Goal: Transaction & Acquisition: Download file/media

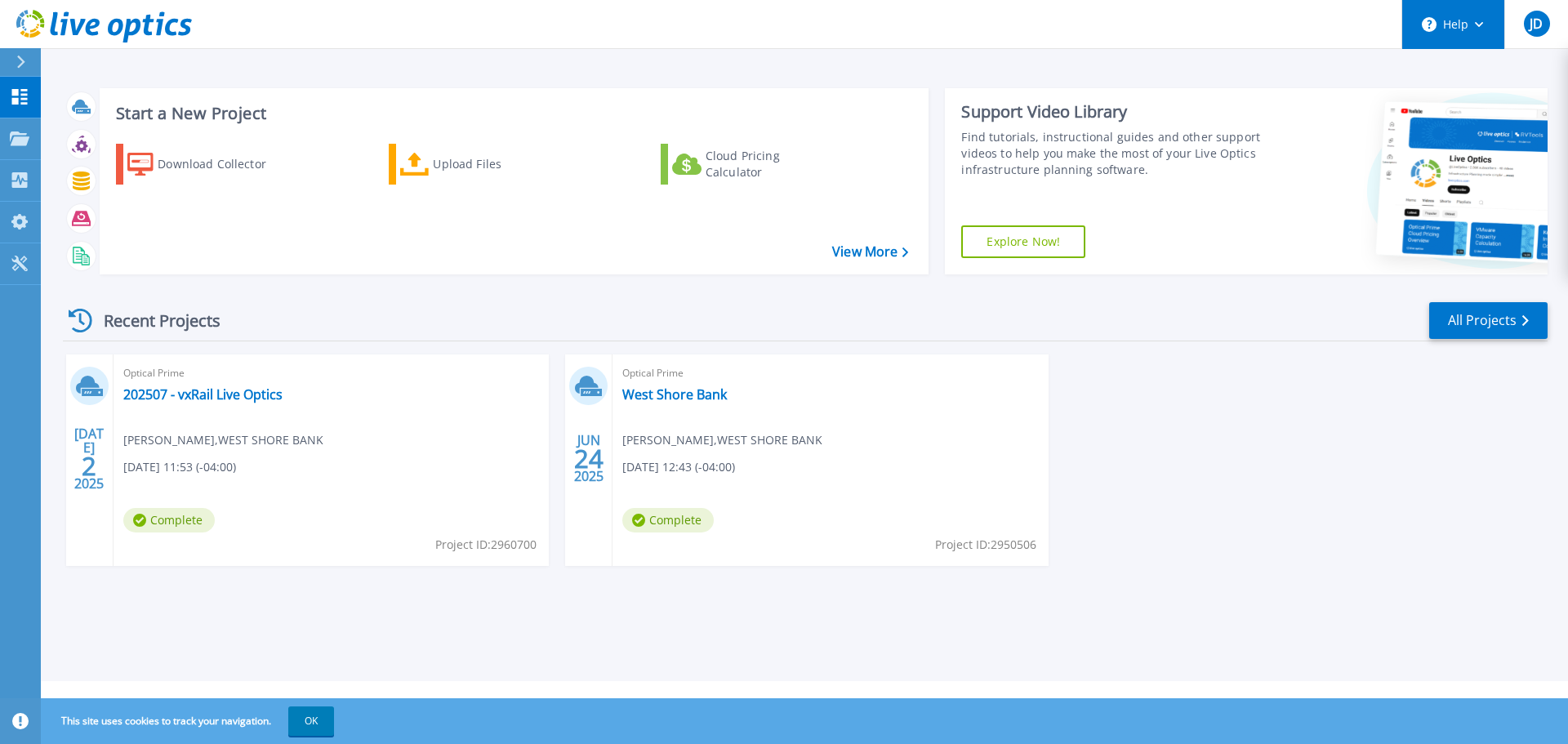
click at [1473, 34] on button "Help" at bounding box center [1454, 24] width 102 height 49
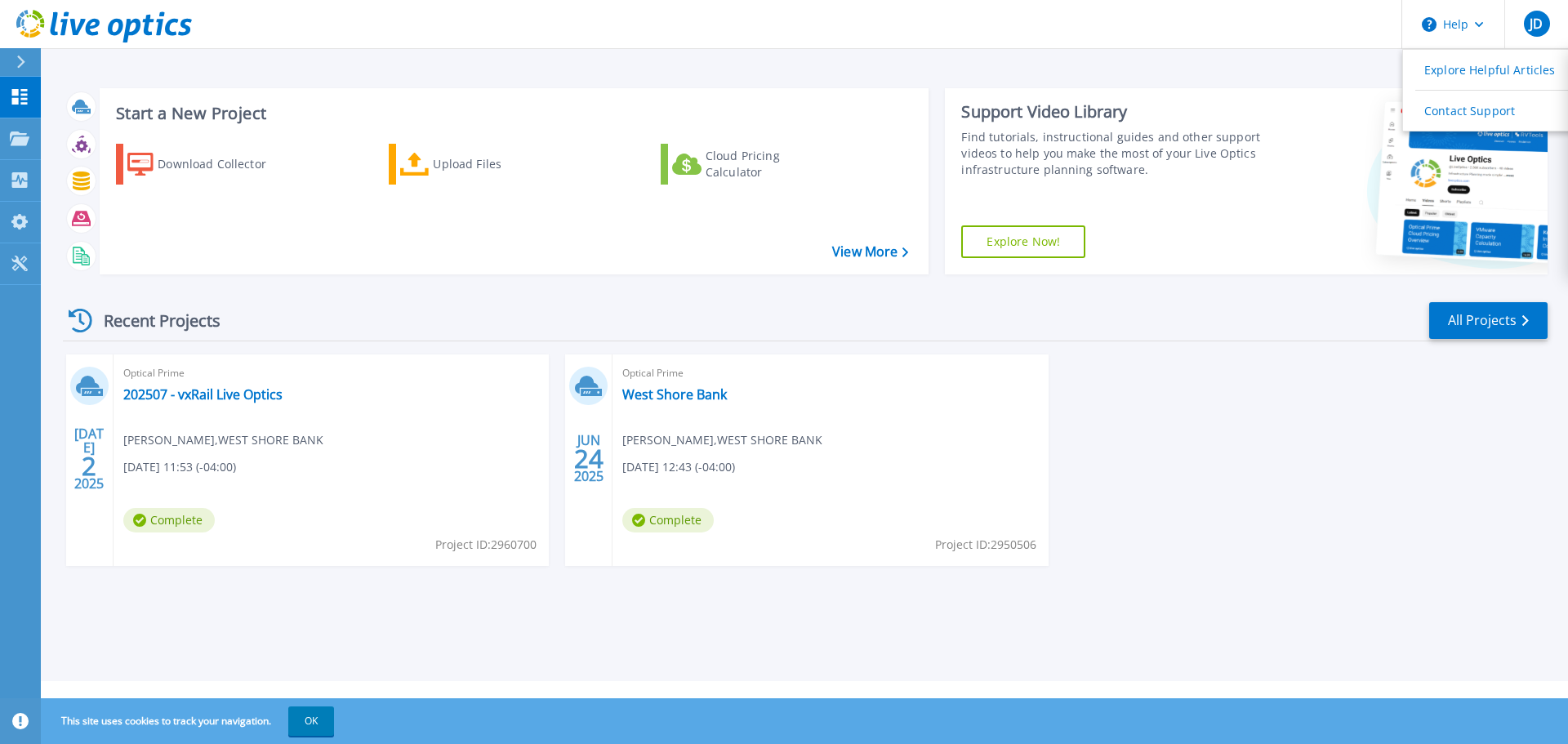
click at [1309, 73] on div "Start a New Project Download Collector Upload Files Cloud Pricing Calculator Vi…" at bounding box center [804, 340] width 1527 height 681
click at [859, 256] on link "View More" at bounding box center [870, 252] width 76 height 16
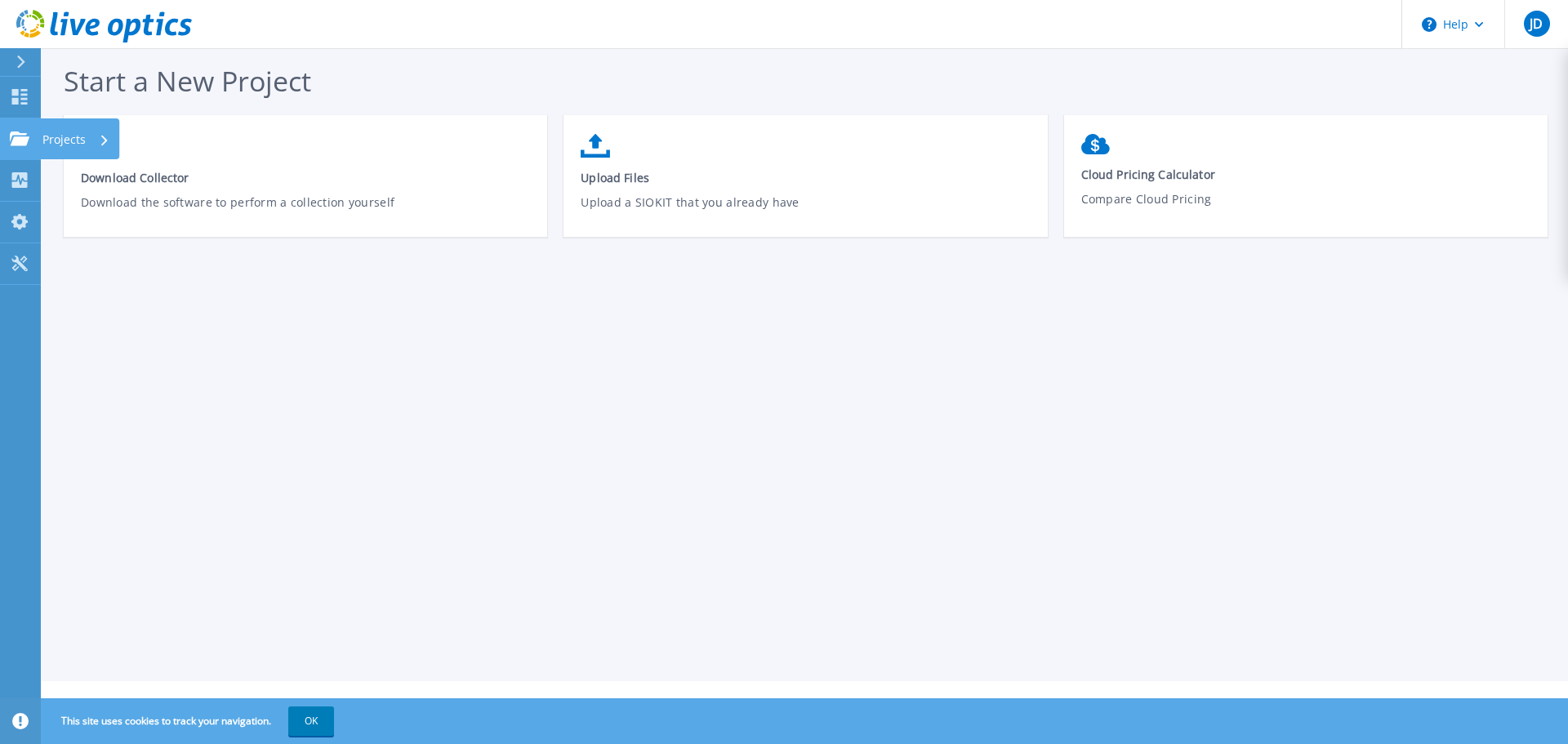
click at [26, 135] on icon at bounding box center [20, 138] width 20 height 14
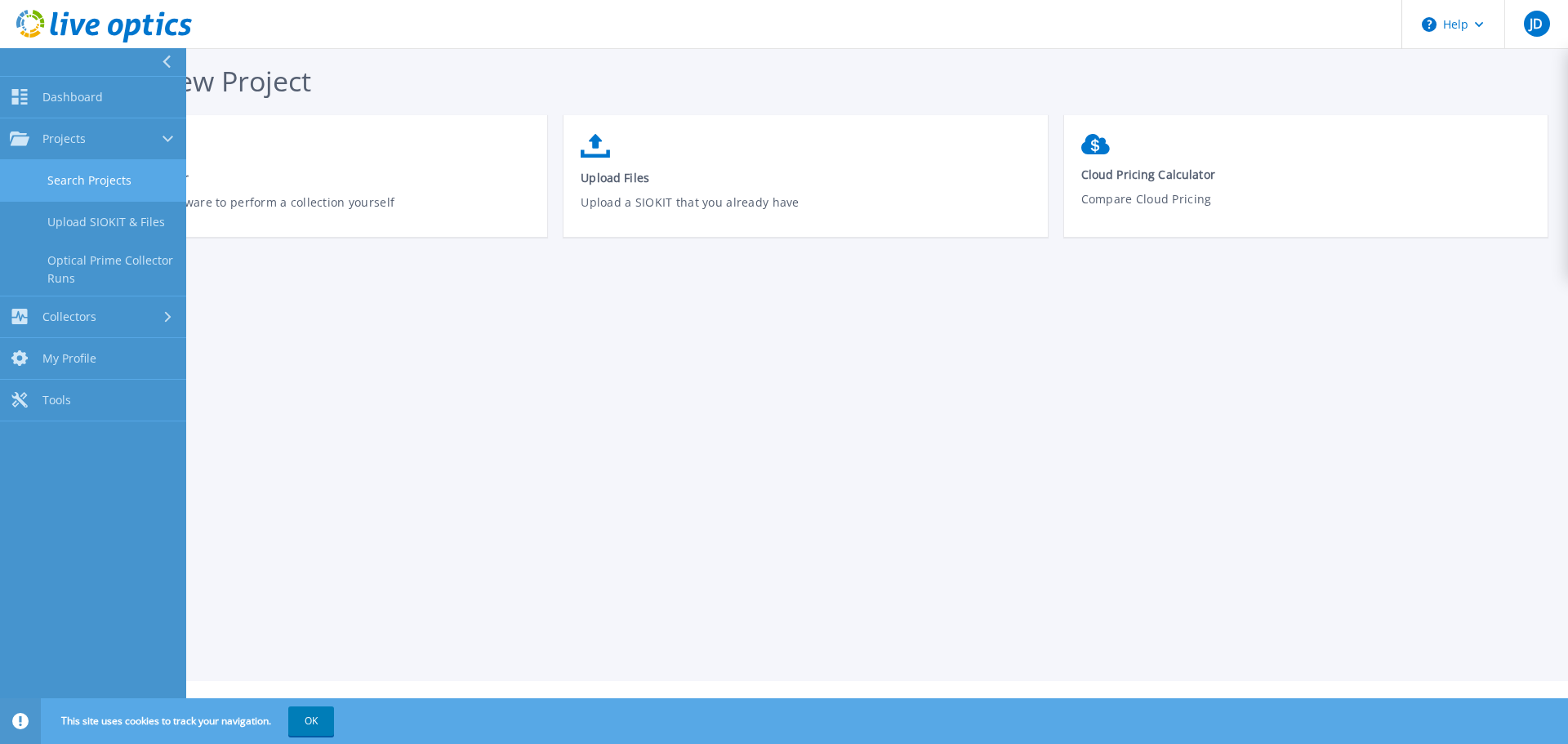
click at [96, 173] on link "Search Projects" at bounding box center [93, 181] width 186 height 42
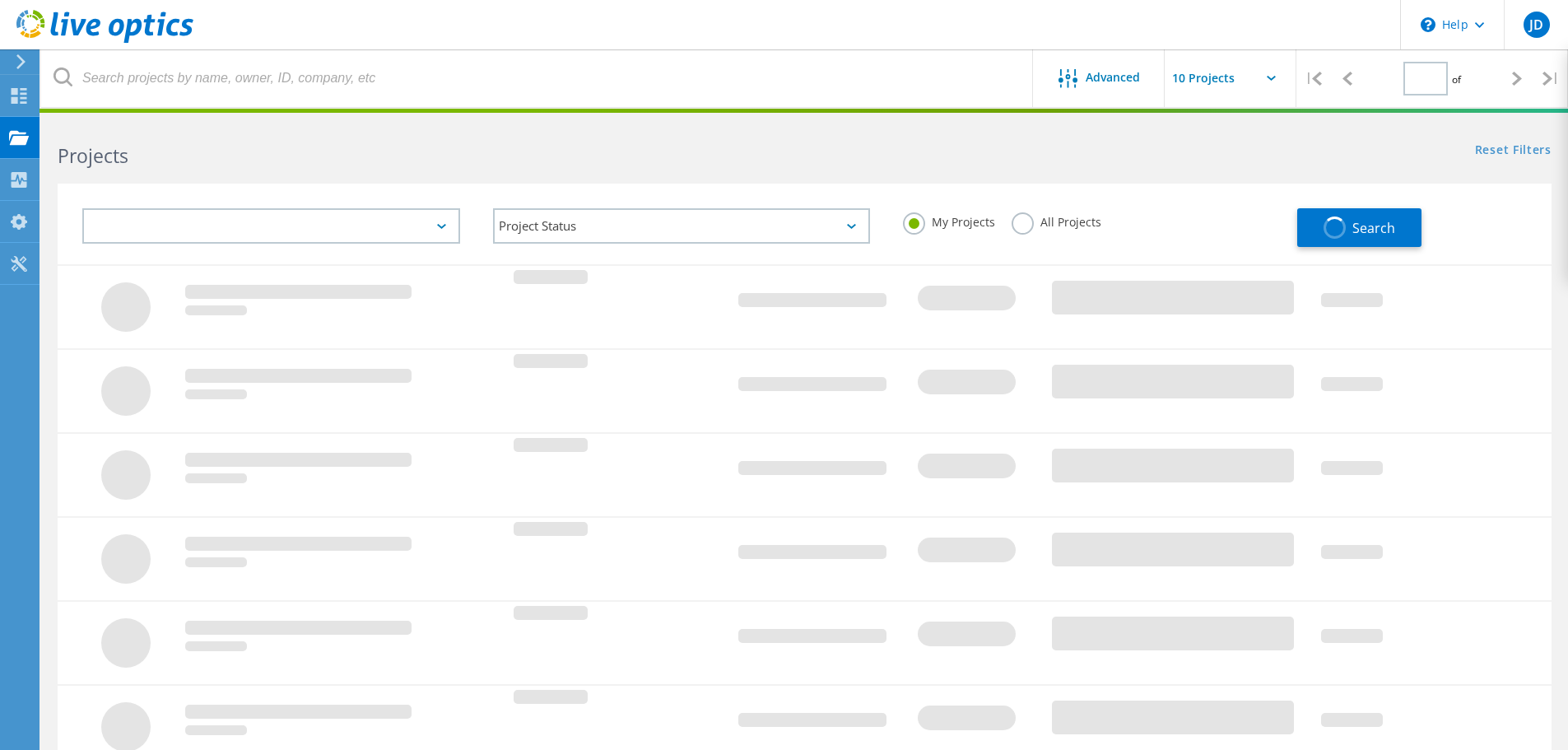
type input "1"
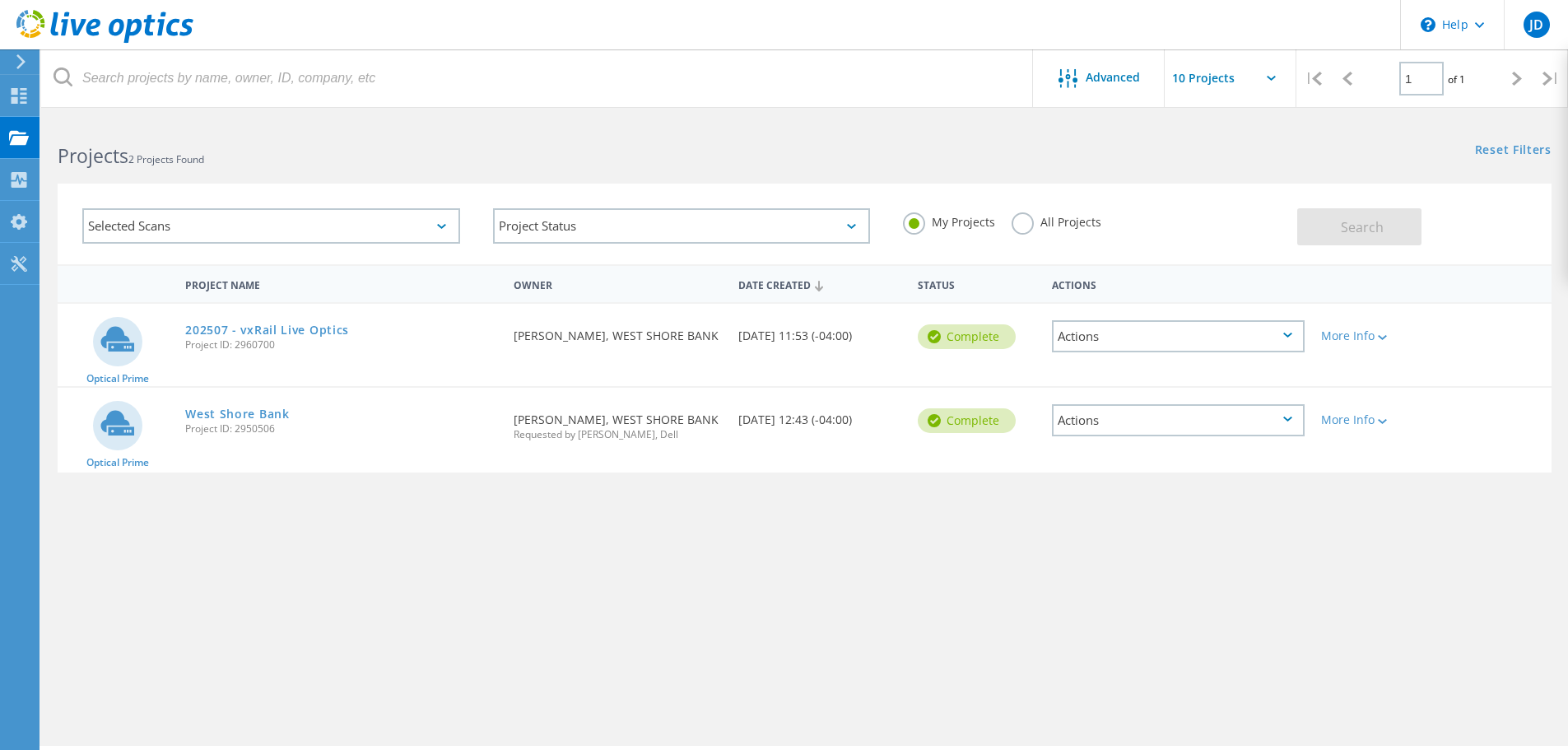
click at [1291, 332] on div "Actions" at bounding box center [1178, 336] width 253 height 32
click at [1345, 346] on div "More Info" at bounding box center [1372, 330] width 119 height 55
click at [1345, 337] on div "More Info" at bounding box center [1372, 336] width 103 height 12
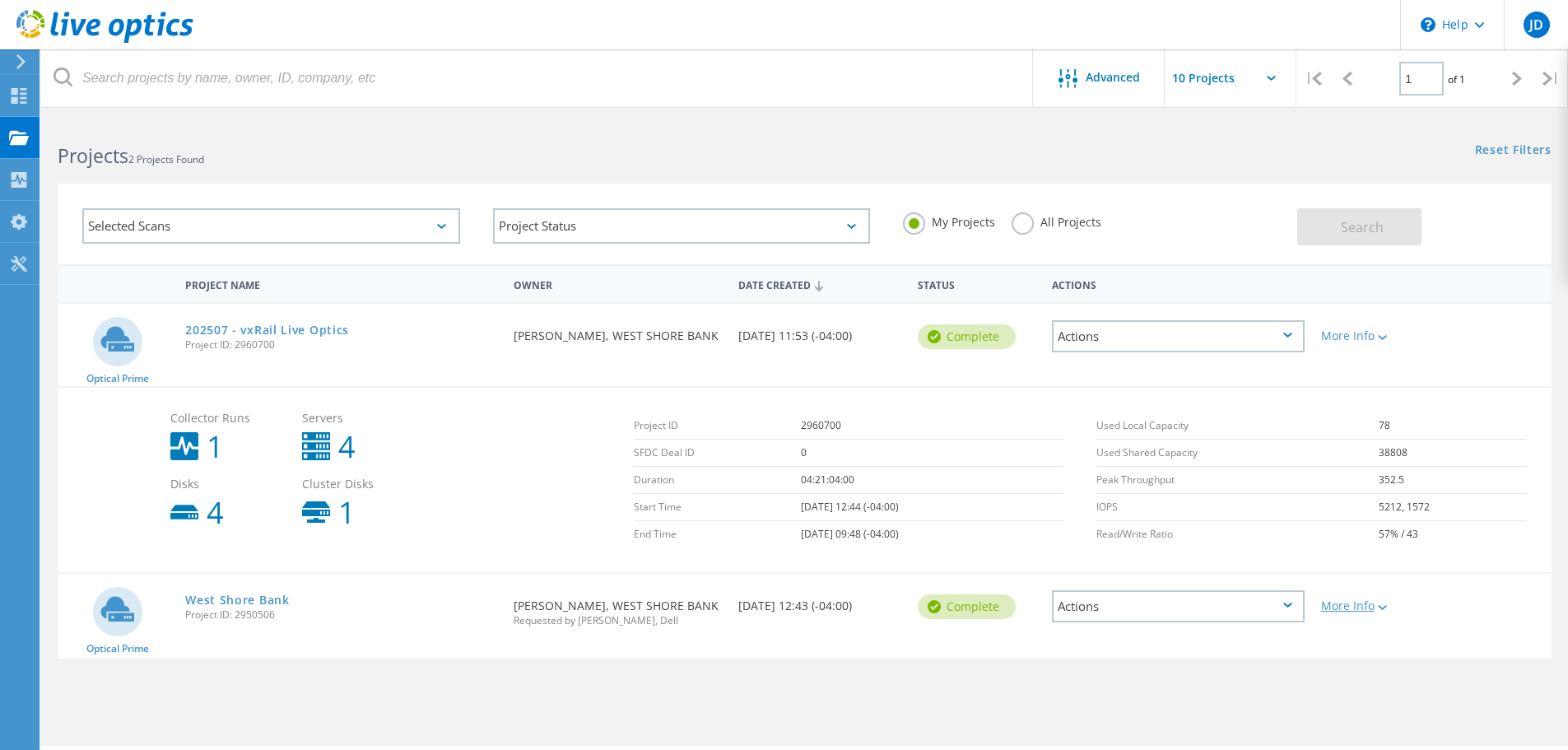
click at [1338, 604] on div "More Info" at bounding box center [1372, 606] width 103 height 12
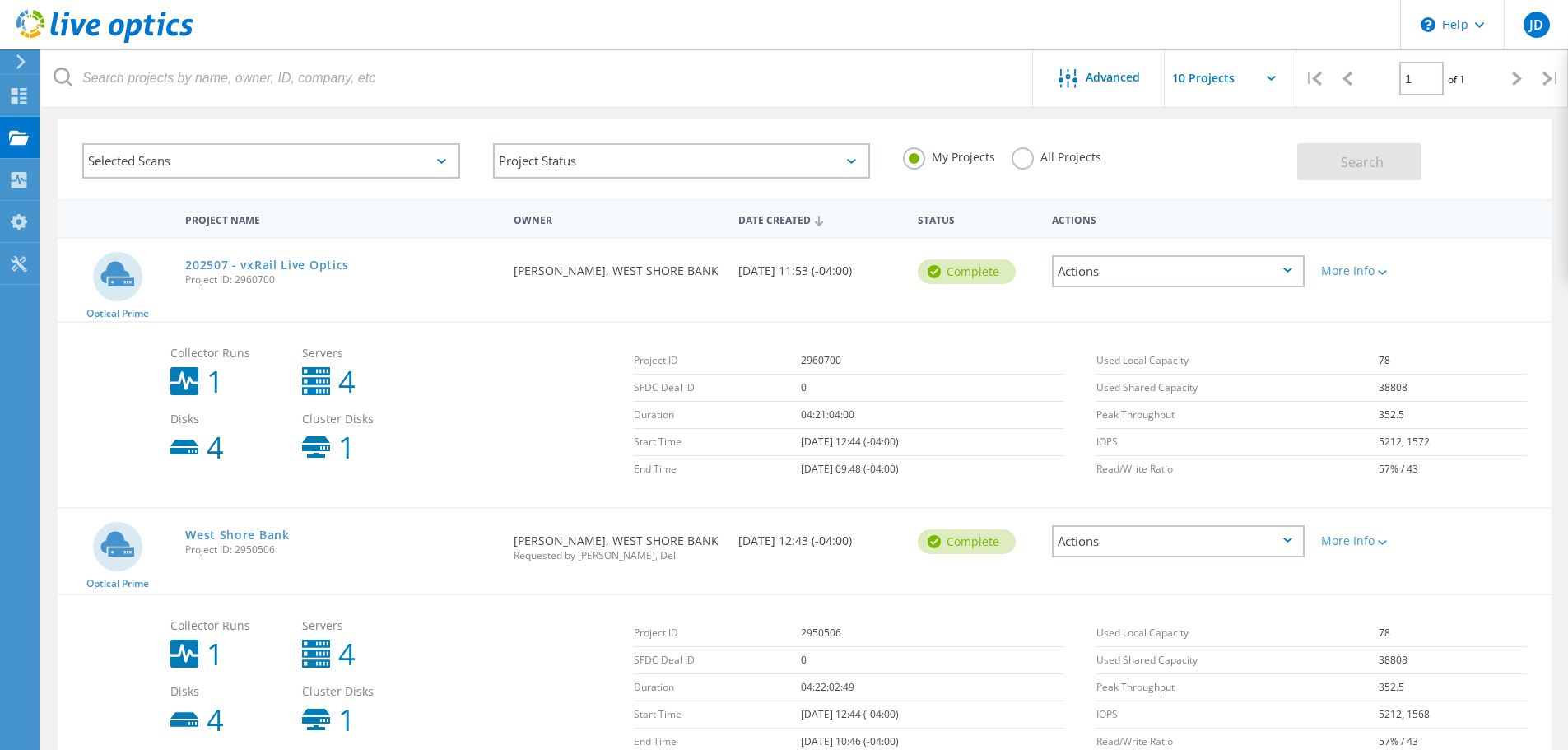
scroll to position [161, 0]
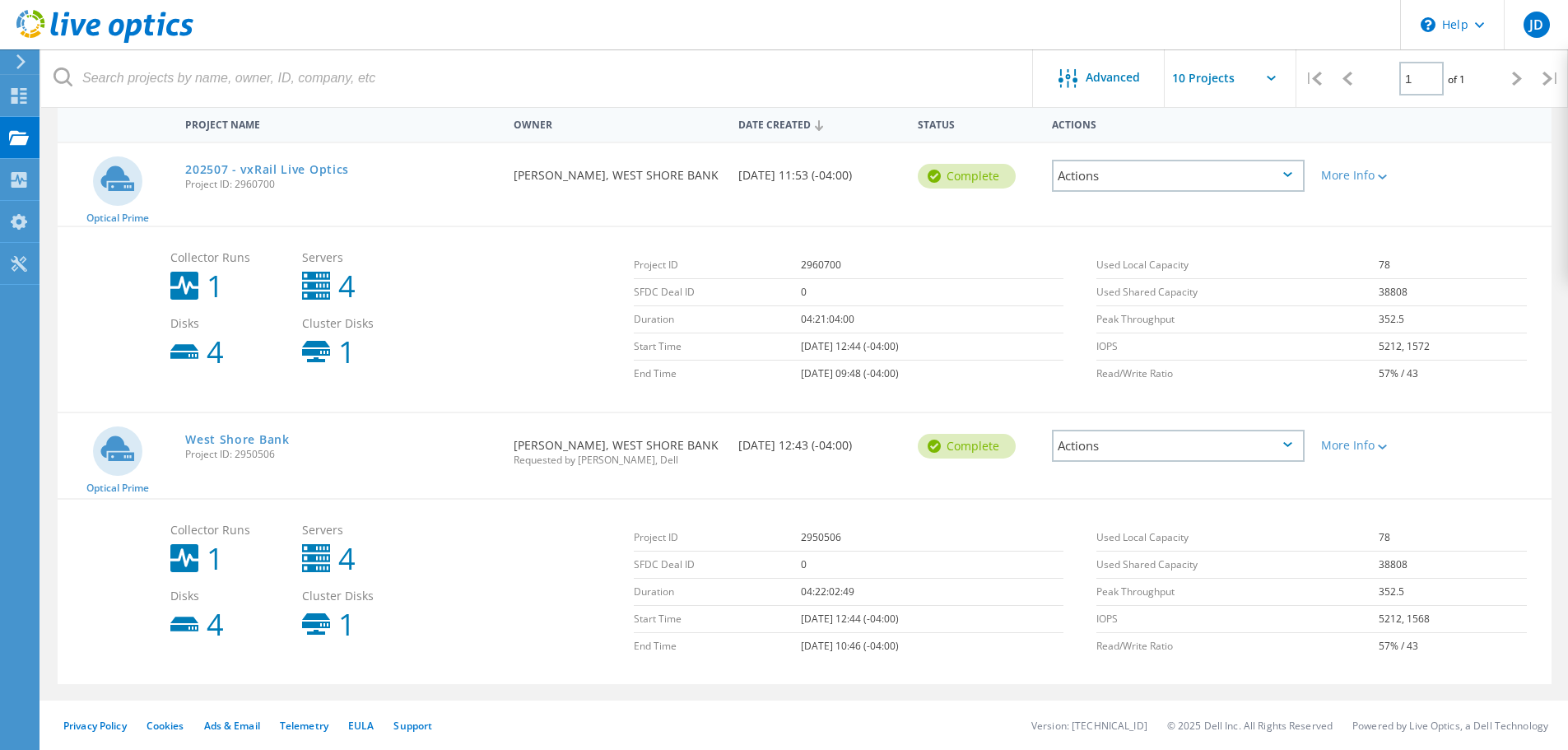
click at [1294, 166] on div "Actions" at bounding box center [1178, 176] width 253 height 32
click at [1135, 139] on div "View Project" at bounding box center [1178, 138] width 250 height 25
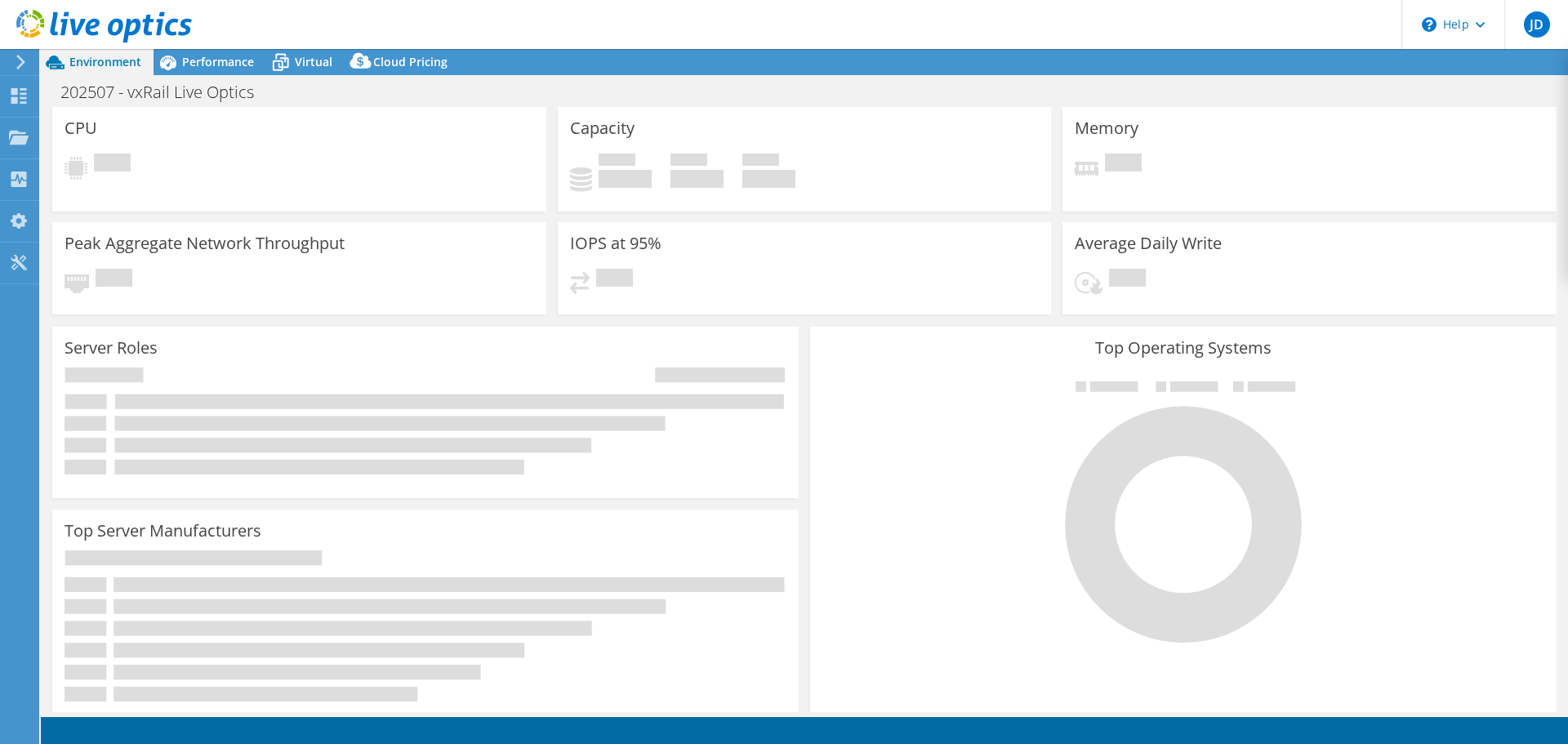
select select "USEast"
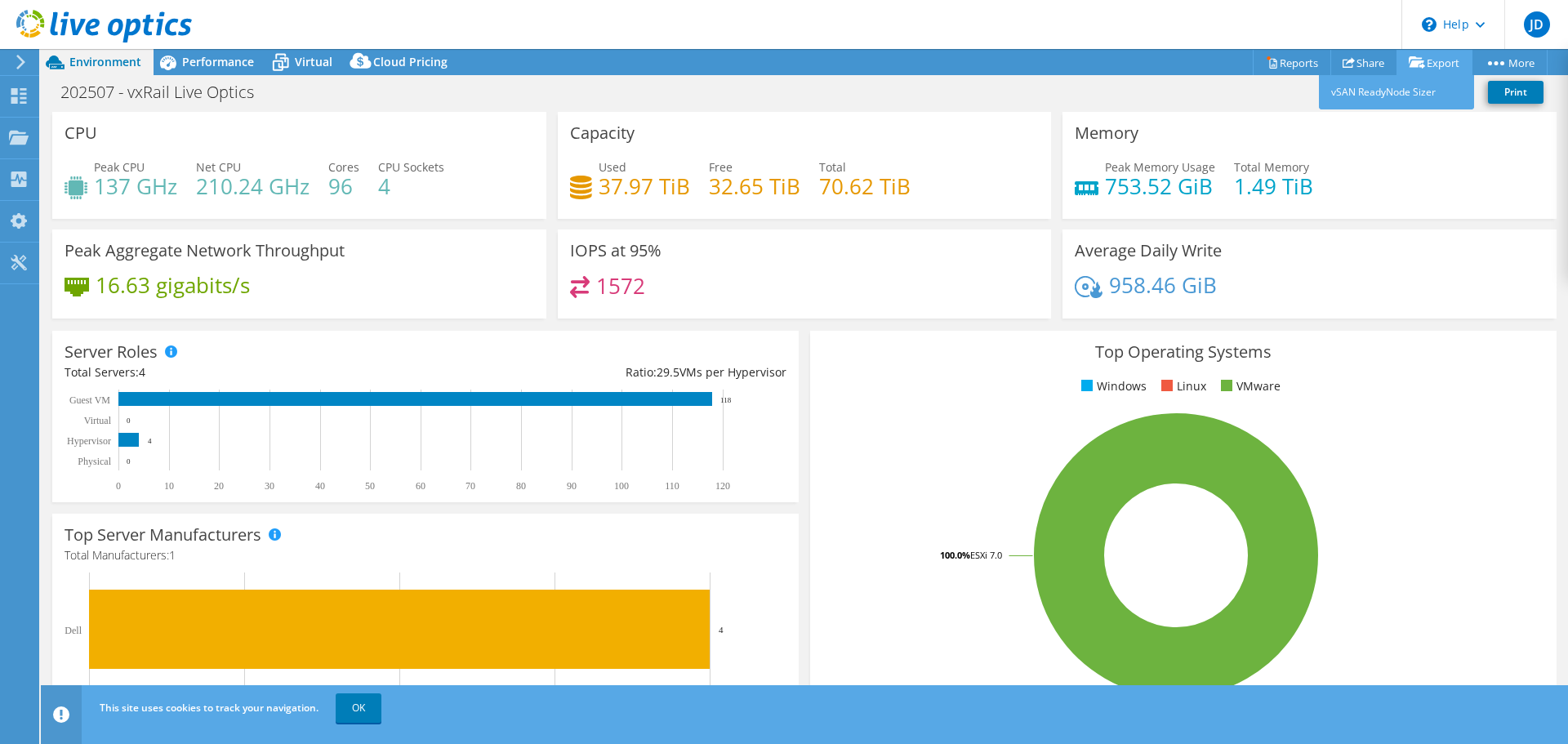
click at [1410, 57] on icon at bounding box center [1417, 63] width 17 height 13
click at [1297, 59] on link "Reports" at bounding box center [1292, 63] width 78 height 25
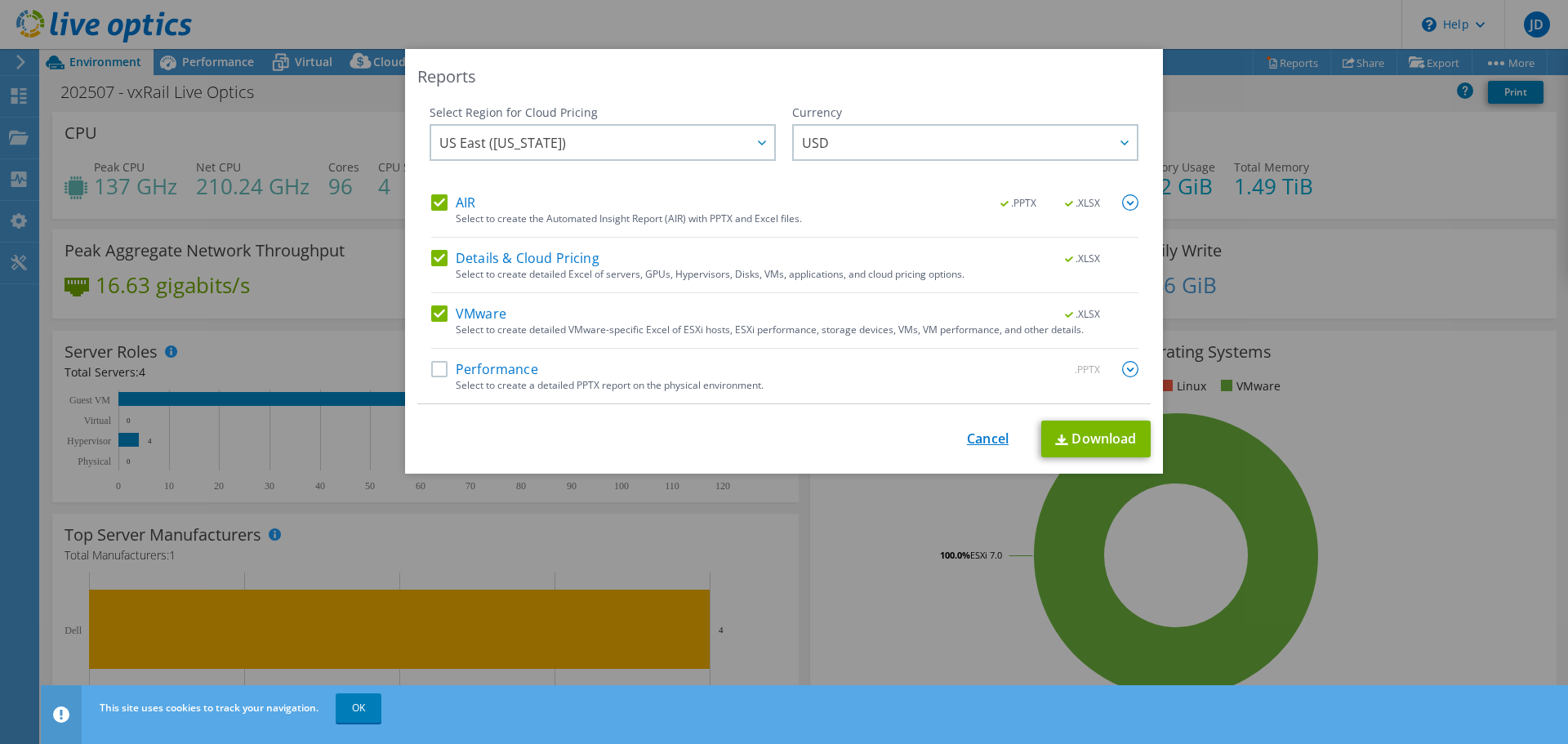
click at [977, 440] on link "Cancel" at bounding box center [988, 439] width 42 height 16
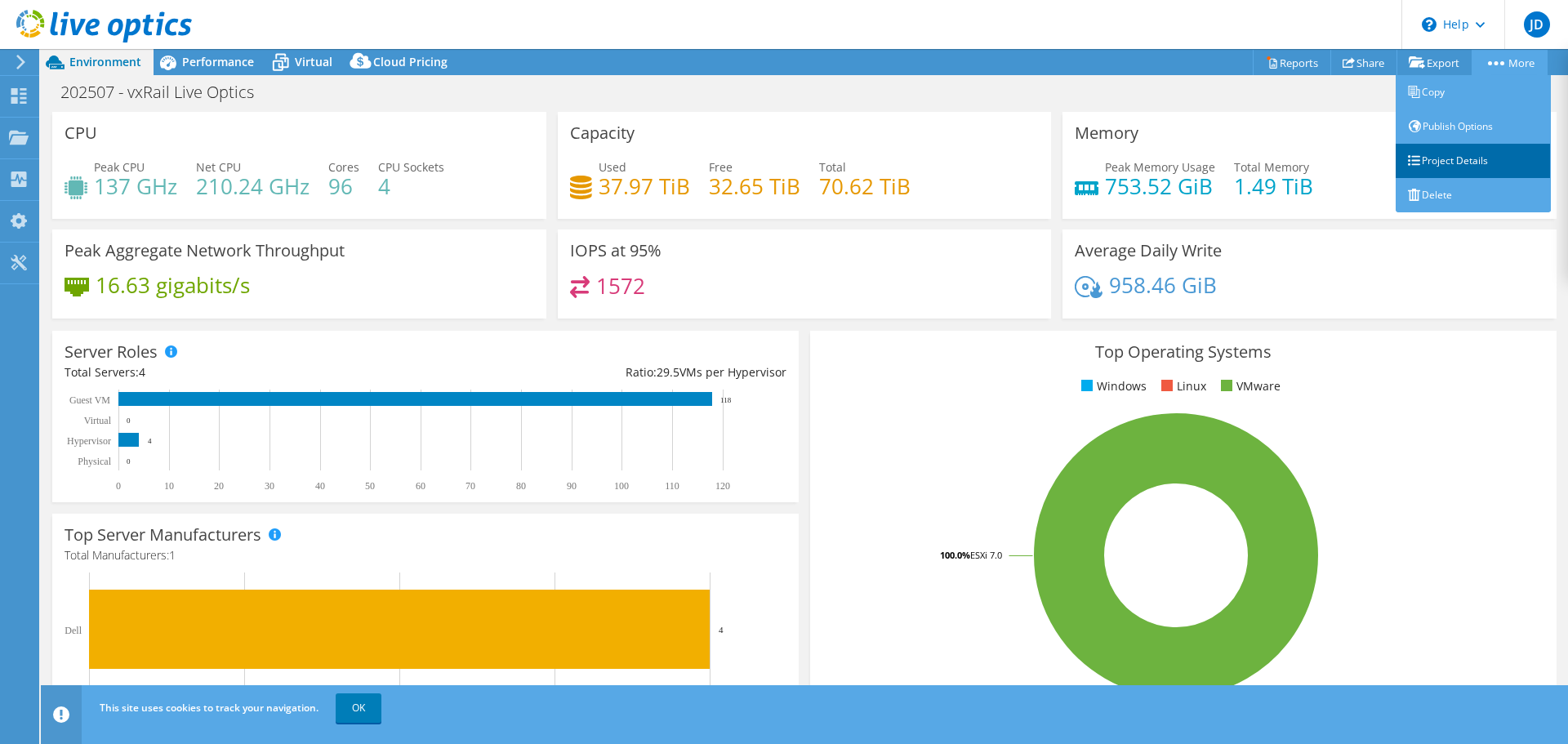
click at [1476, 150] on link "Project Details" at bounding box center [1474, 160] width 155 height 34
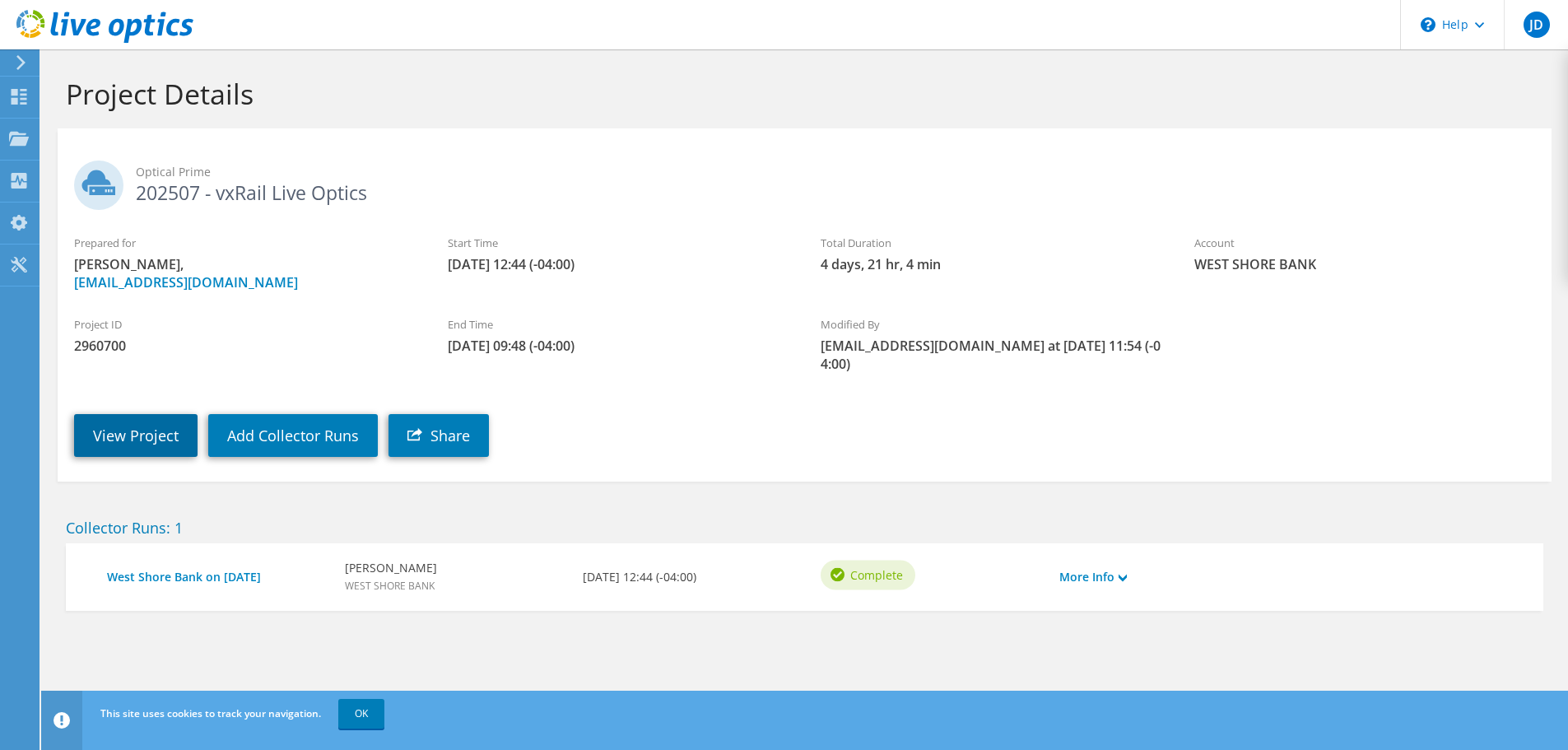
click at [145, 441] on link "View Project" at bounding box center [135, 436] width 124 height 43
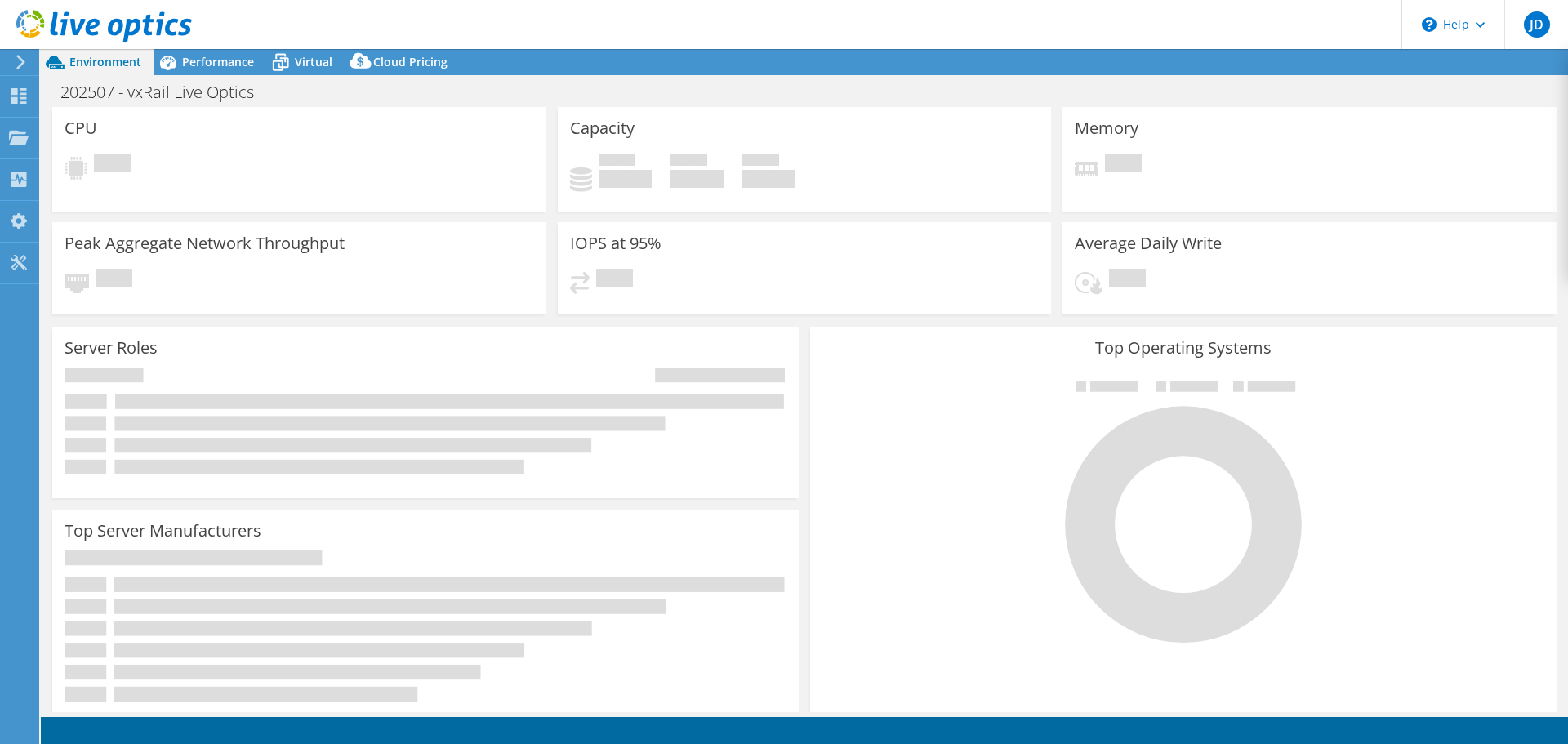
select select "USEast"
select select "USD"
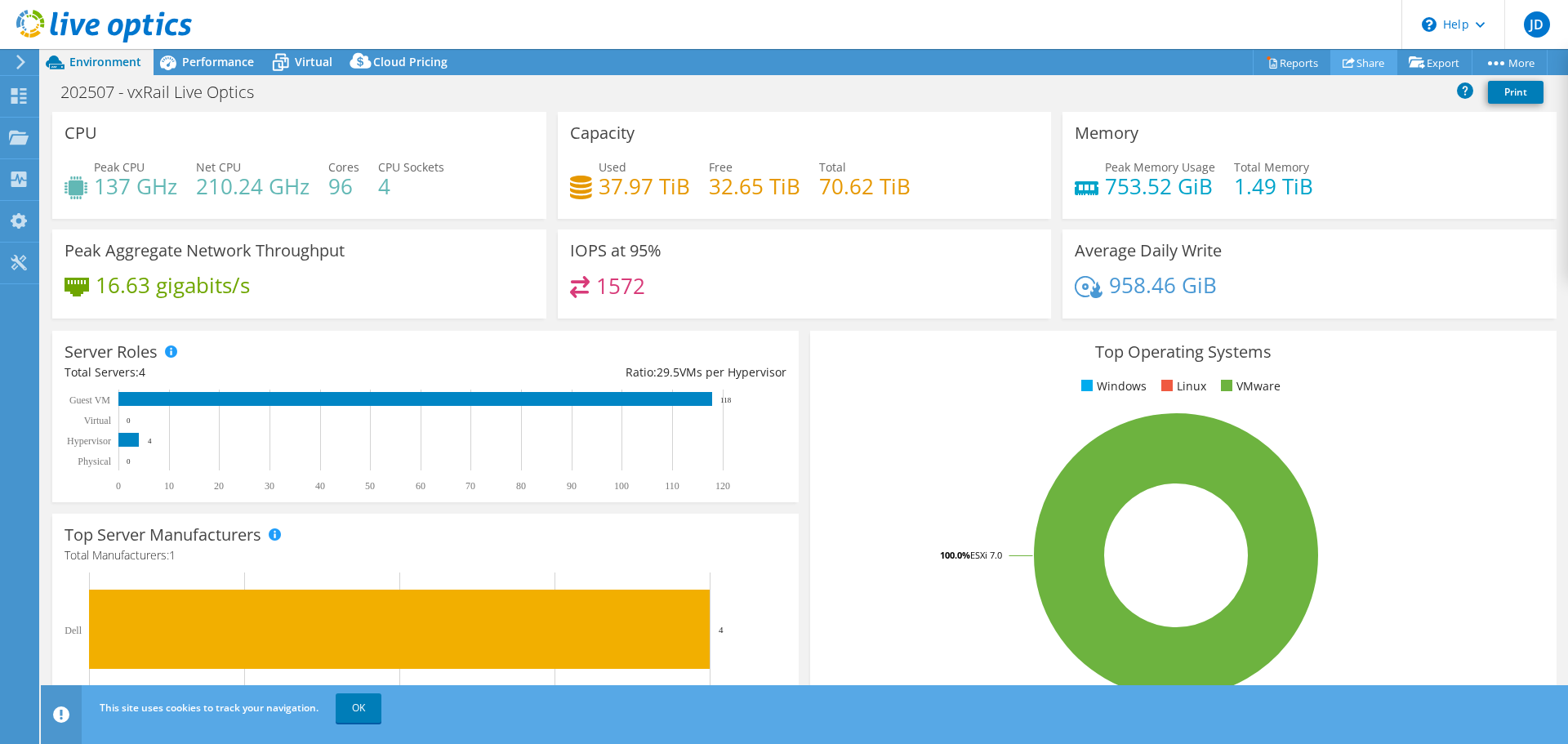
click at [1371, 59] on link "Share" at bounding box center [1364, 63] width 67 height 25
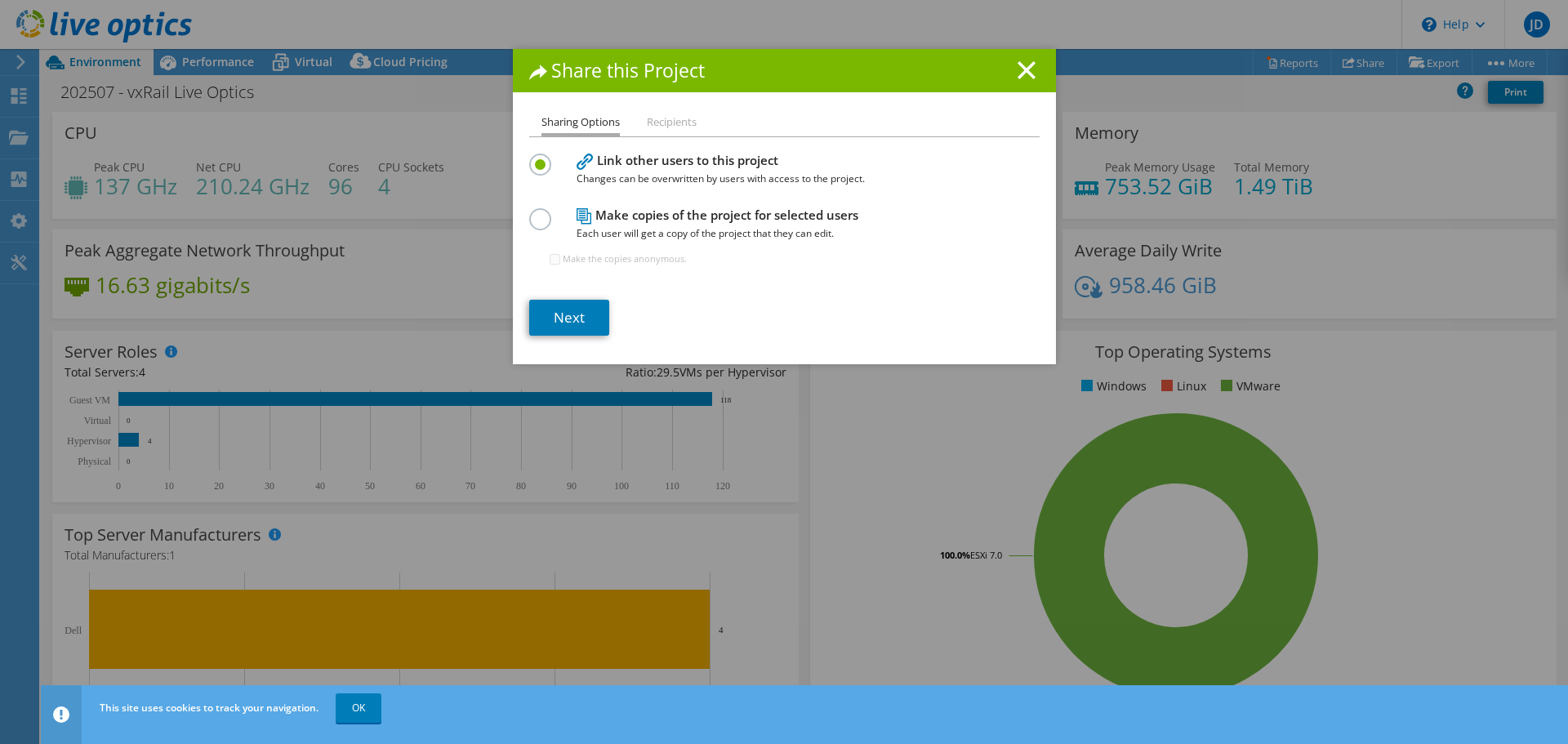
click at [535, 213] on label at bounding box center [544, 210] width 28 height 4
click at [0, 0] on input "radio" at bounding box center [0, 0] width 0 height 0
click at [563, 314] on link "Next" at bounding box center [570, 317] width 80 height 36
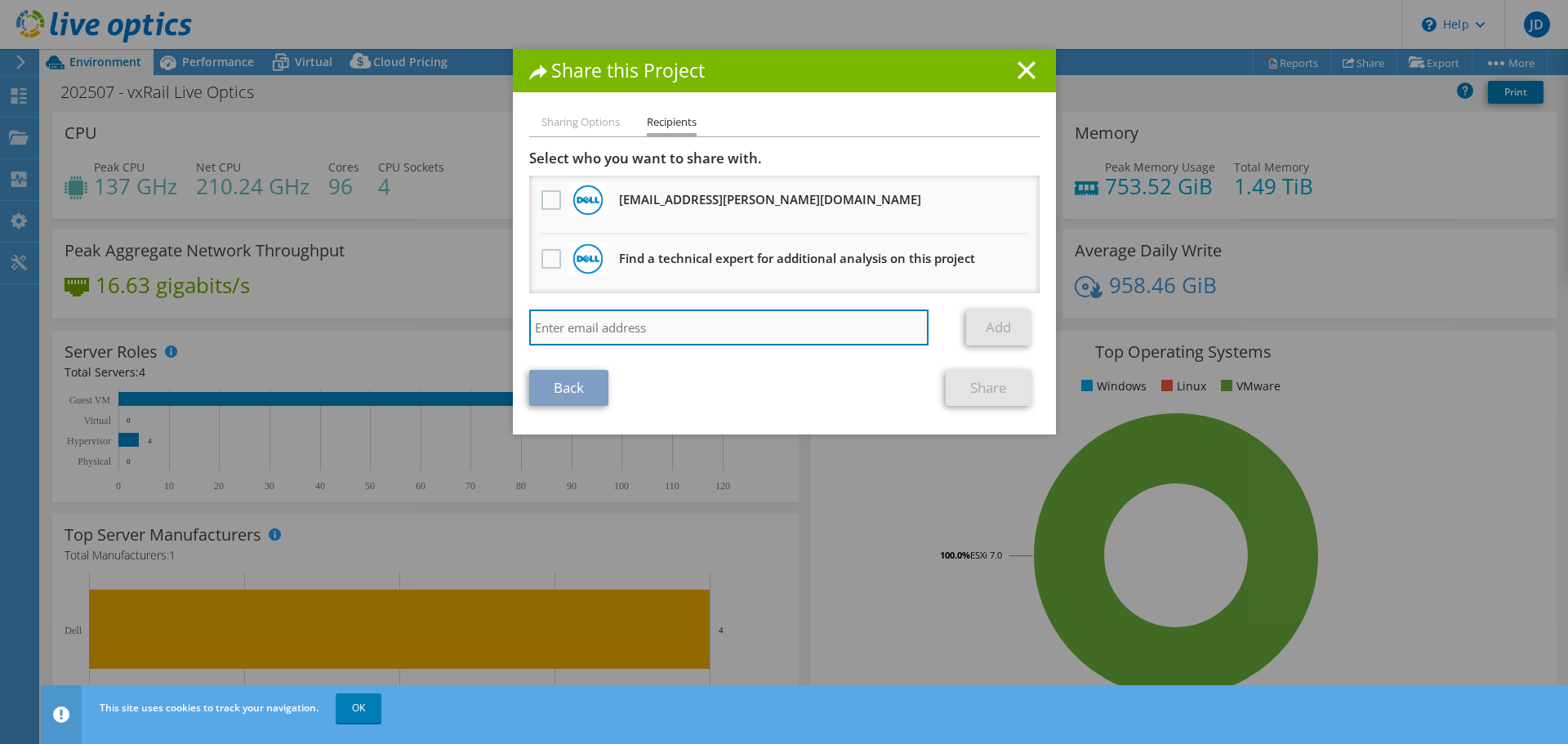
click at [793, 329] on input "search" at bounding box center [730, 327] width 400 height 36
type input "[EMAIL_ADDRESS][DOMAIN_NAME]"
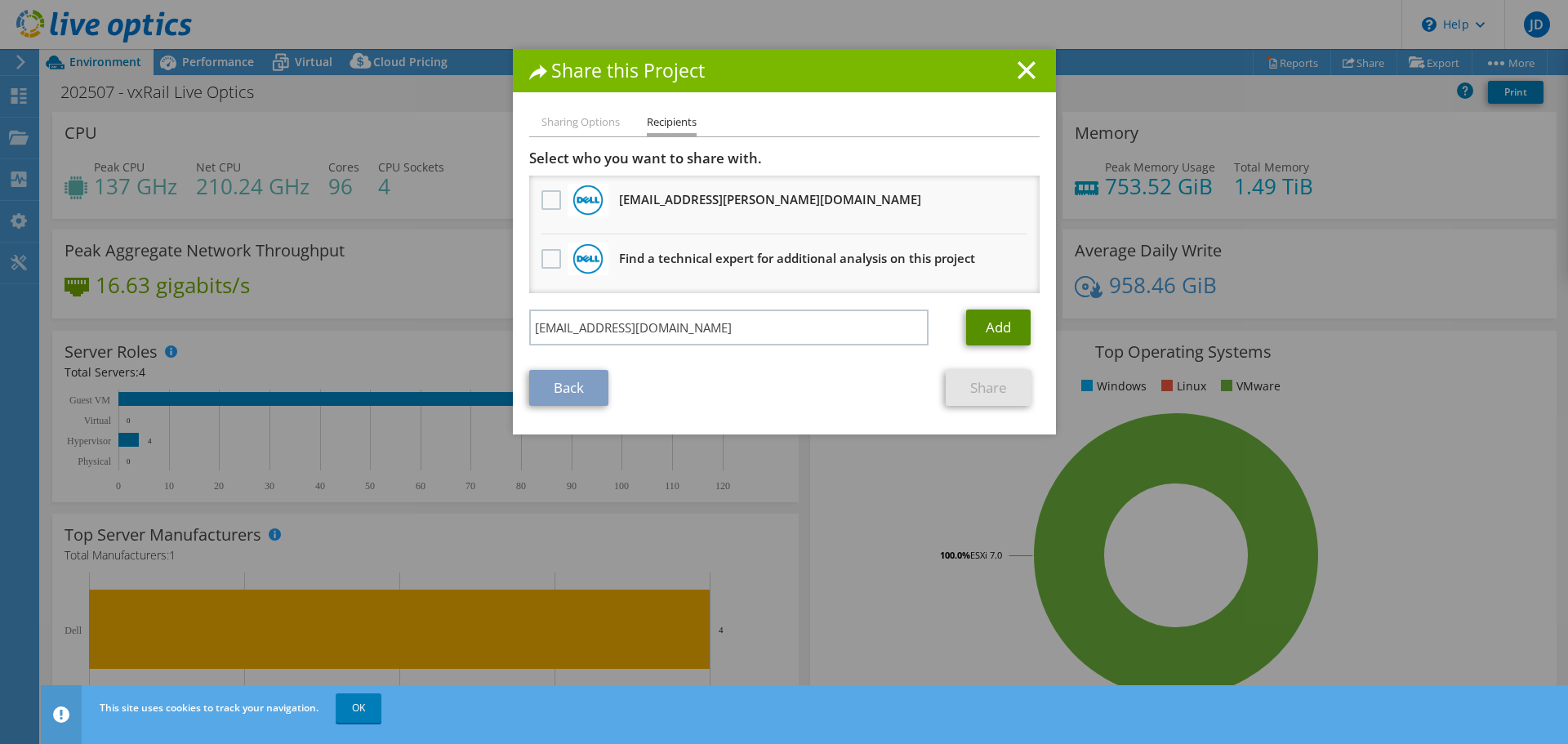
click at [1010, 329] on link "Add" at bounding box center [998, 327] width 64 height 36
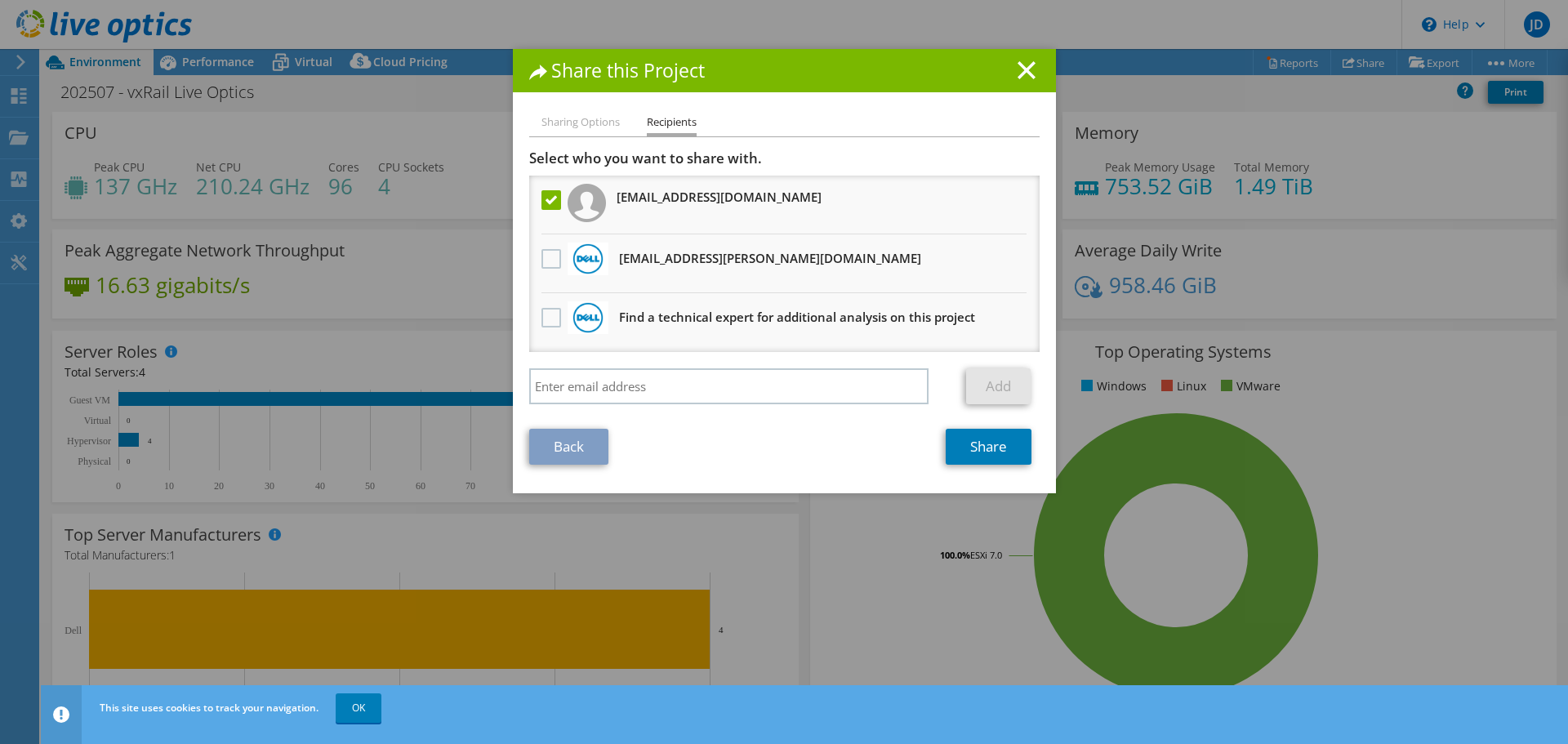
click at [1029, 73] on h1 "Share this Project" at bounding box center [785, 70] width 510 height 19
click at [1018, 69] on icon at bounding box center [1027, 70] width 18 height 18
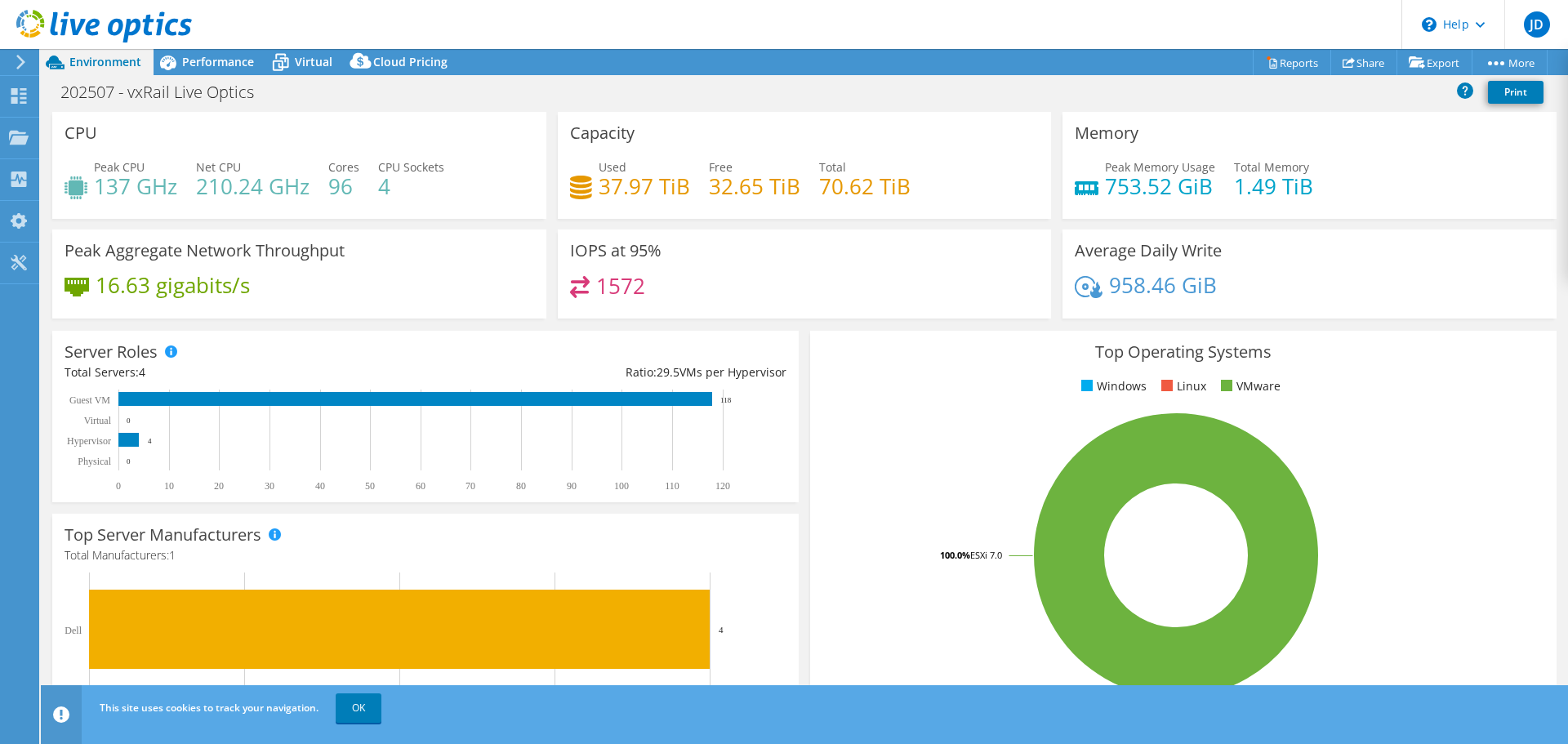
click at [1498, 512] on rect at bounding box center [1176, 555] width 707 height 286
click at [1275, 56] on link "Reports" at bounding box center [1292, 63] width 78 height 25
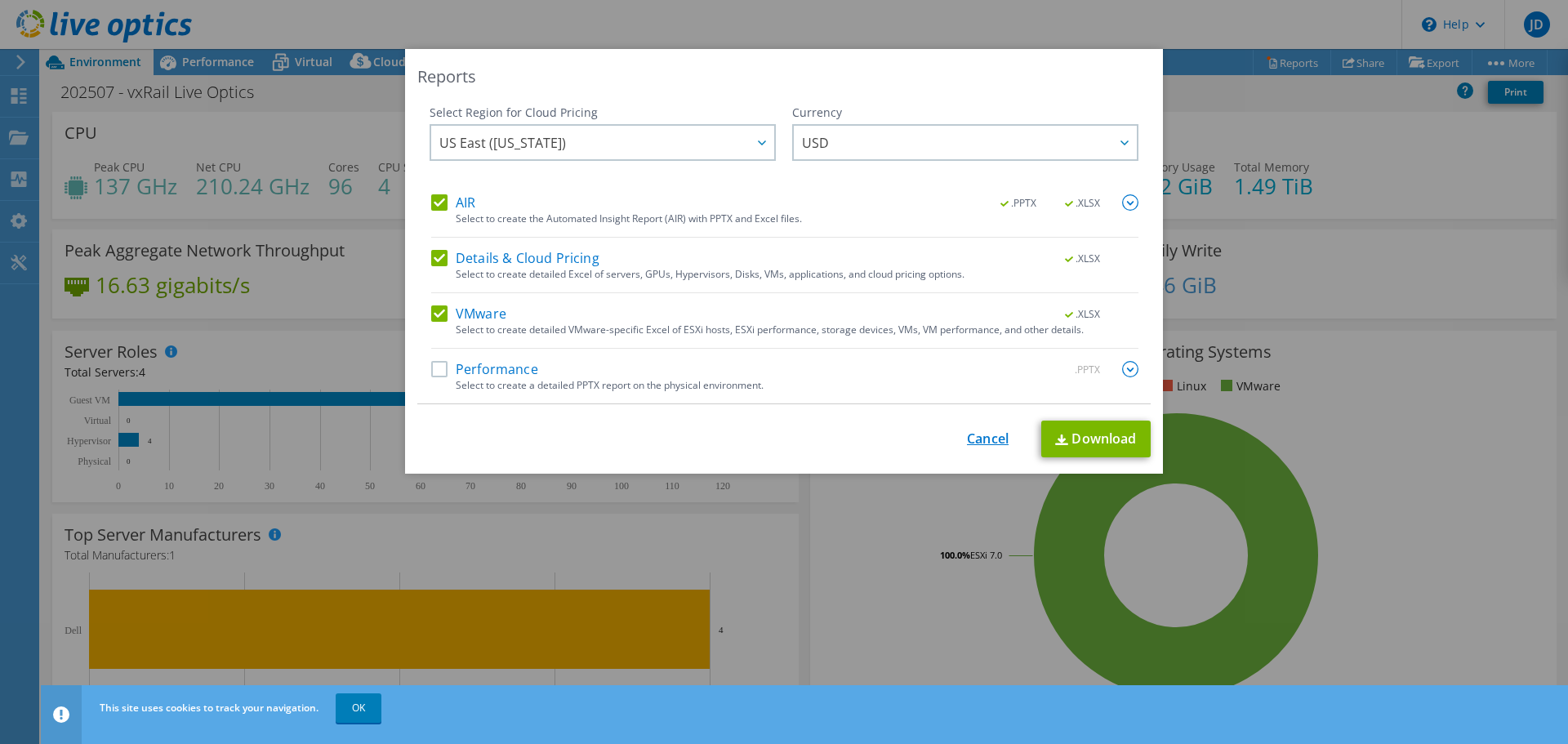
click at [976, 436] on link "Cancel" at bounding box center [988, 439] width 42 height 16
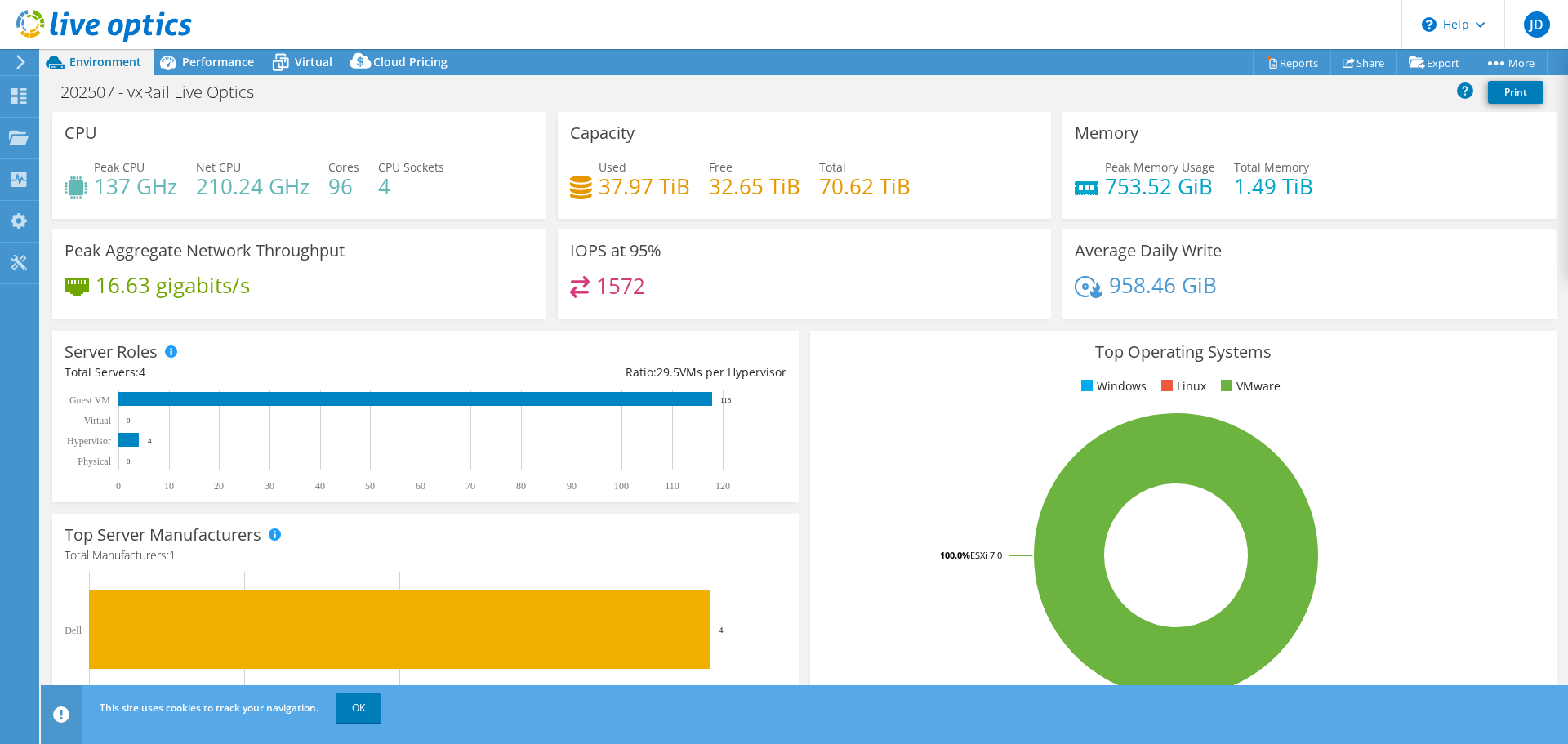
click at [1491, 446] on rect at bounding box center [1176, 555] width 707 height 286
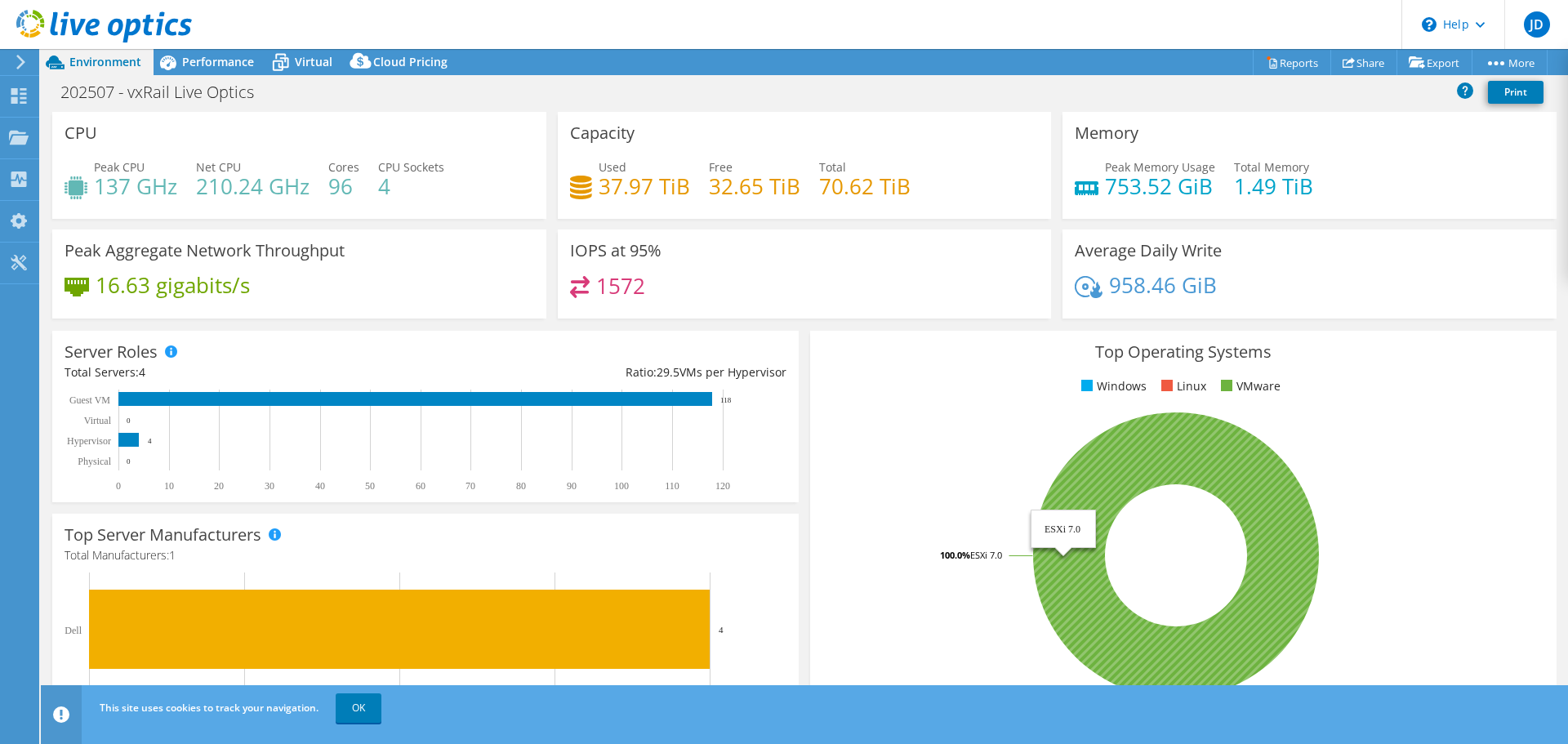
click at [1169, 442] on icon at bounding box center [1176, 555] width 286 height 286
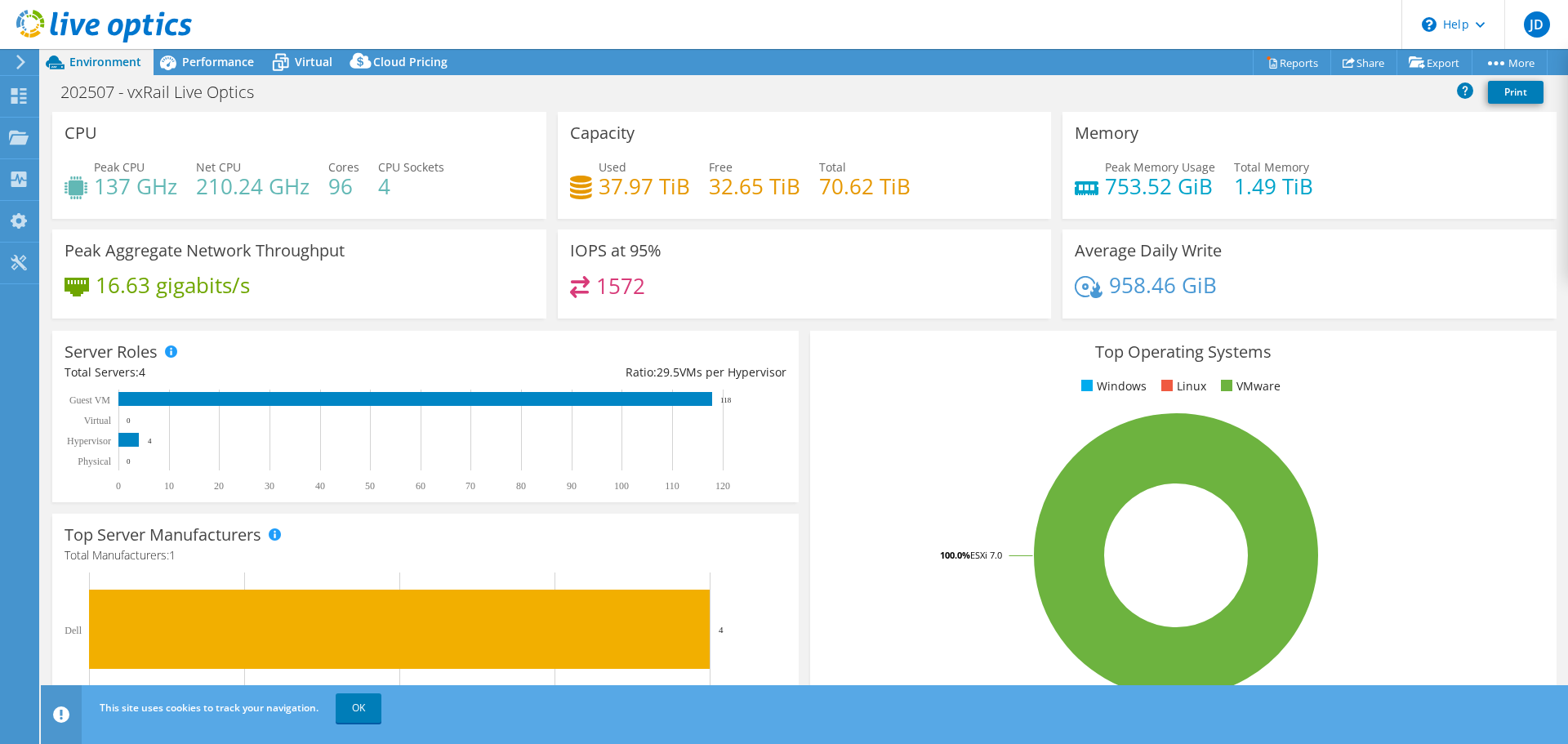
click at [1452, 430] on rect at bounding box center [1176, 555] width 707 height 286
click at [208, 69] on div "Performance" at bounding box center [209, 62] width 113 height 26
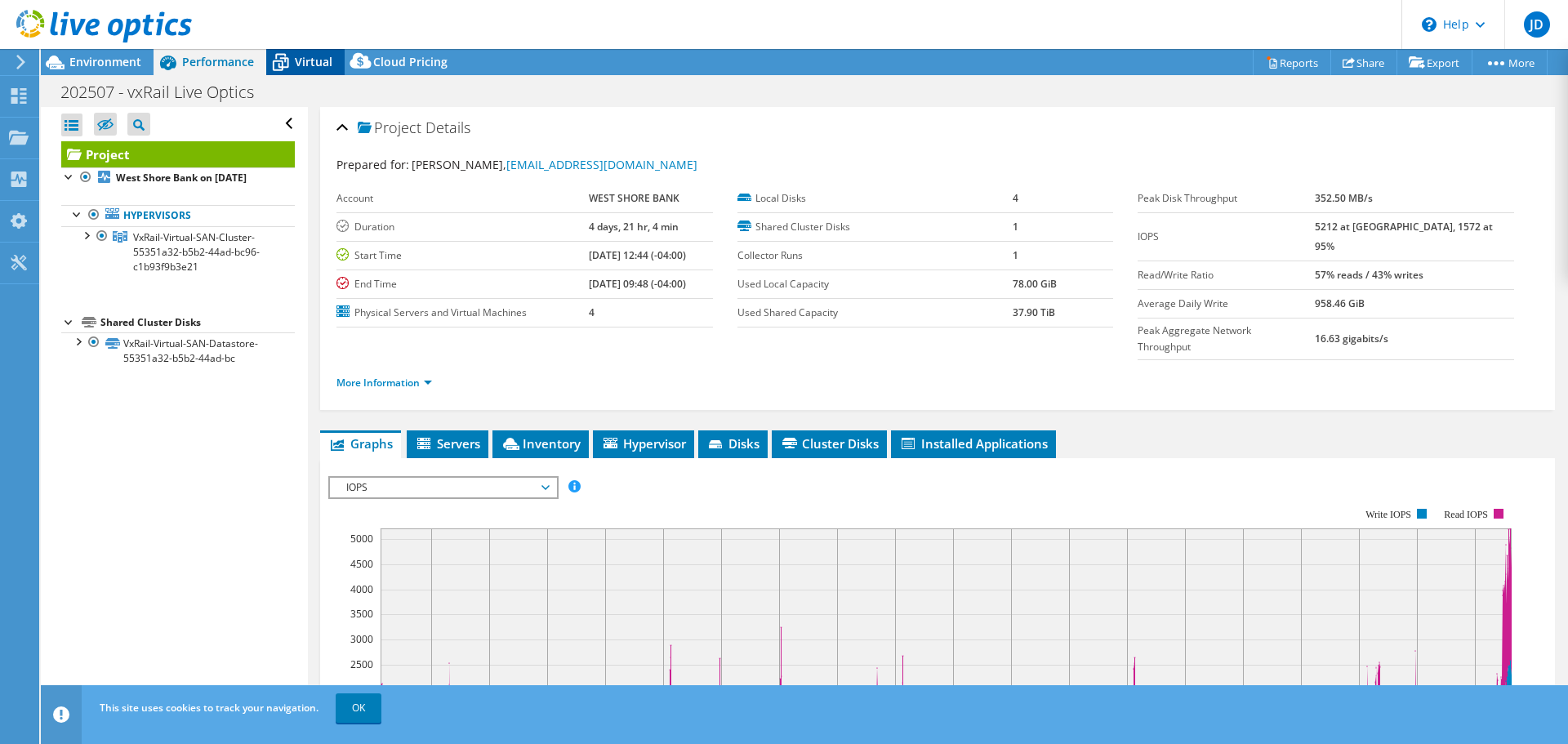
click at [316, 58] on span "Virtual" at bounding box center [314, 62] width 38 height 16
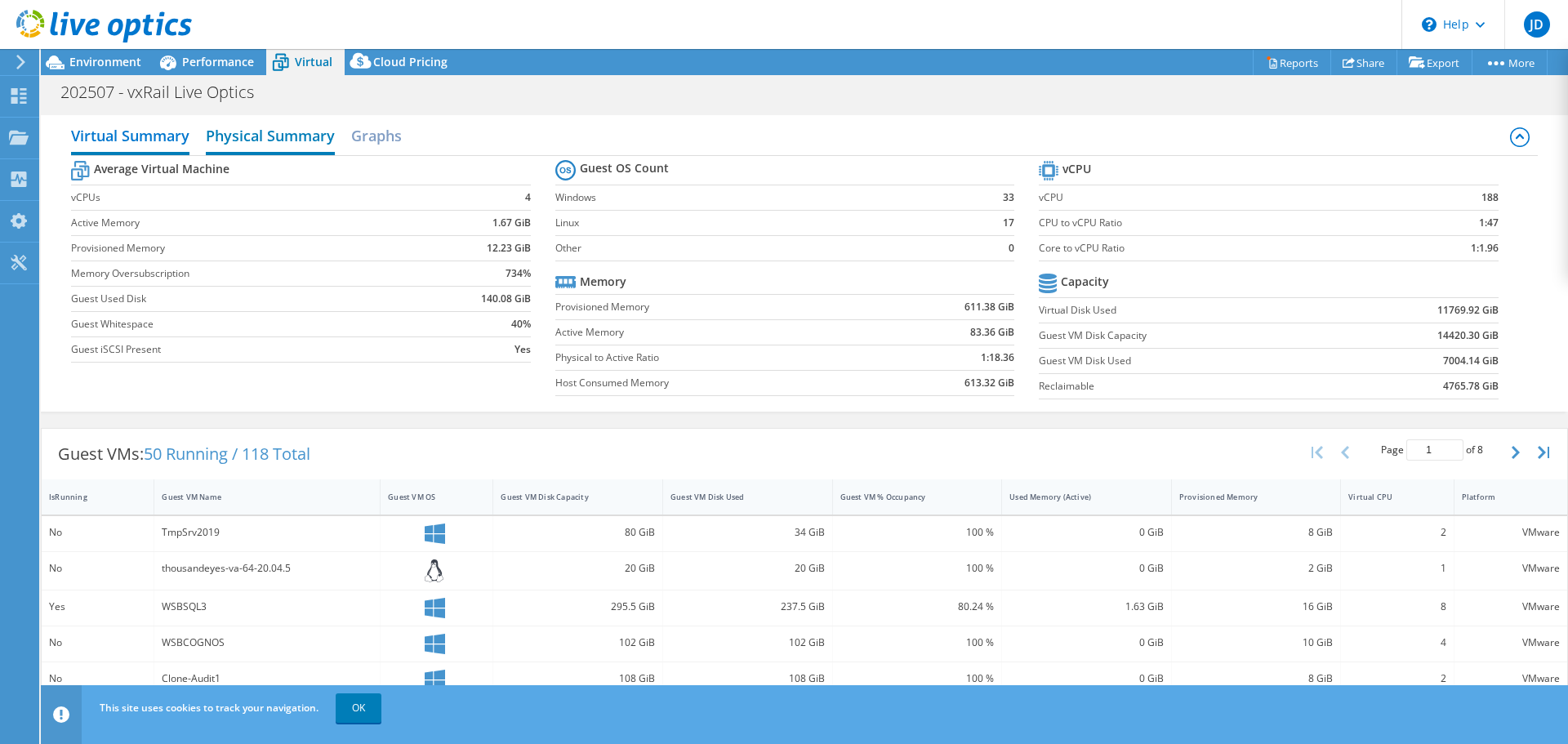
click at [236, 138] on h2 "Physical Summary" at bounding box center [270, 137] width 129 height 36
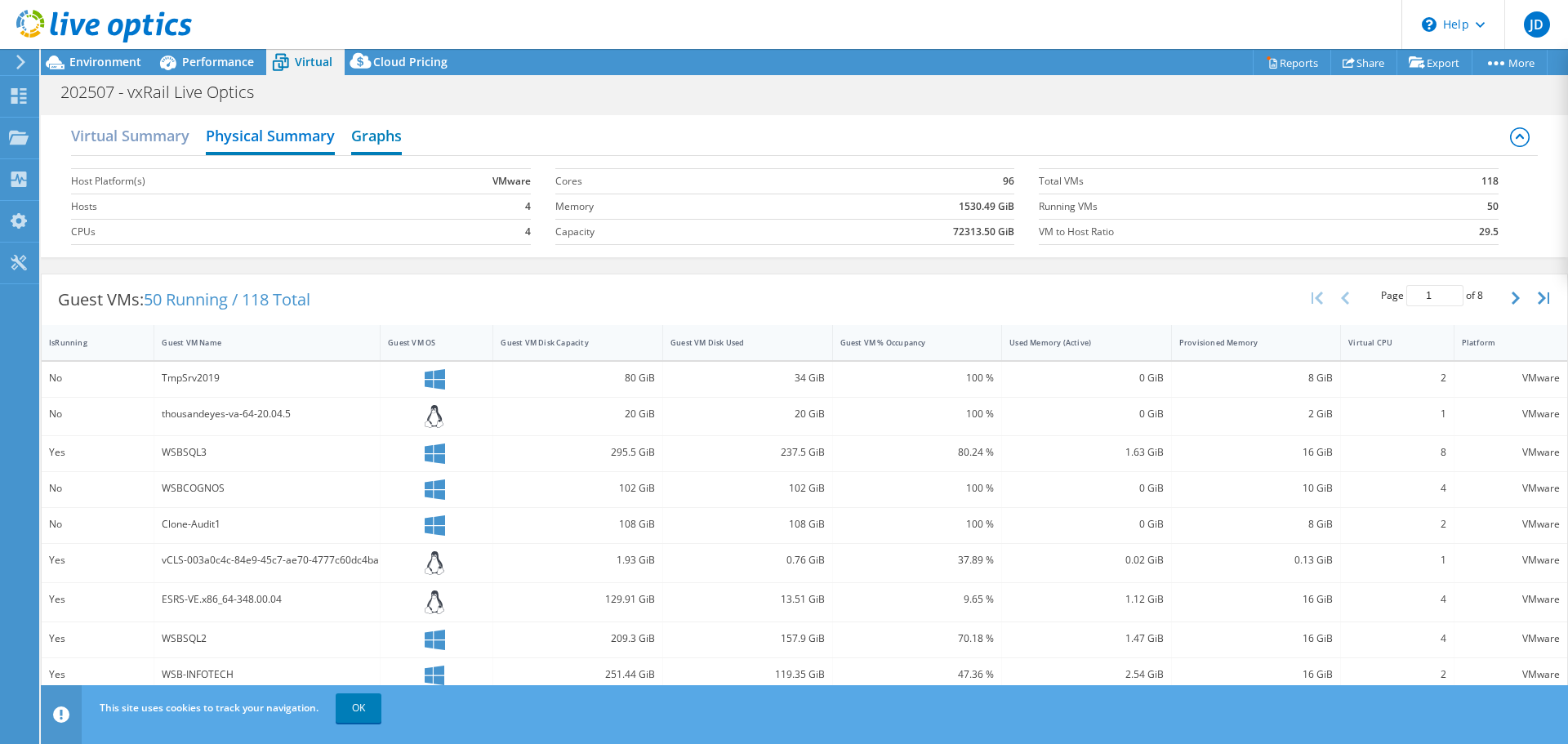
click at [400, 136] on h2 "Graphs" at bounding box center [376, 137] width 51 height 36
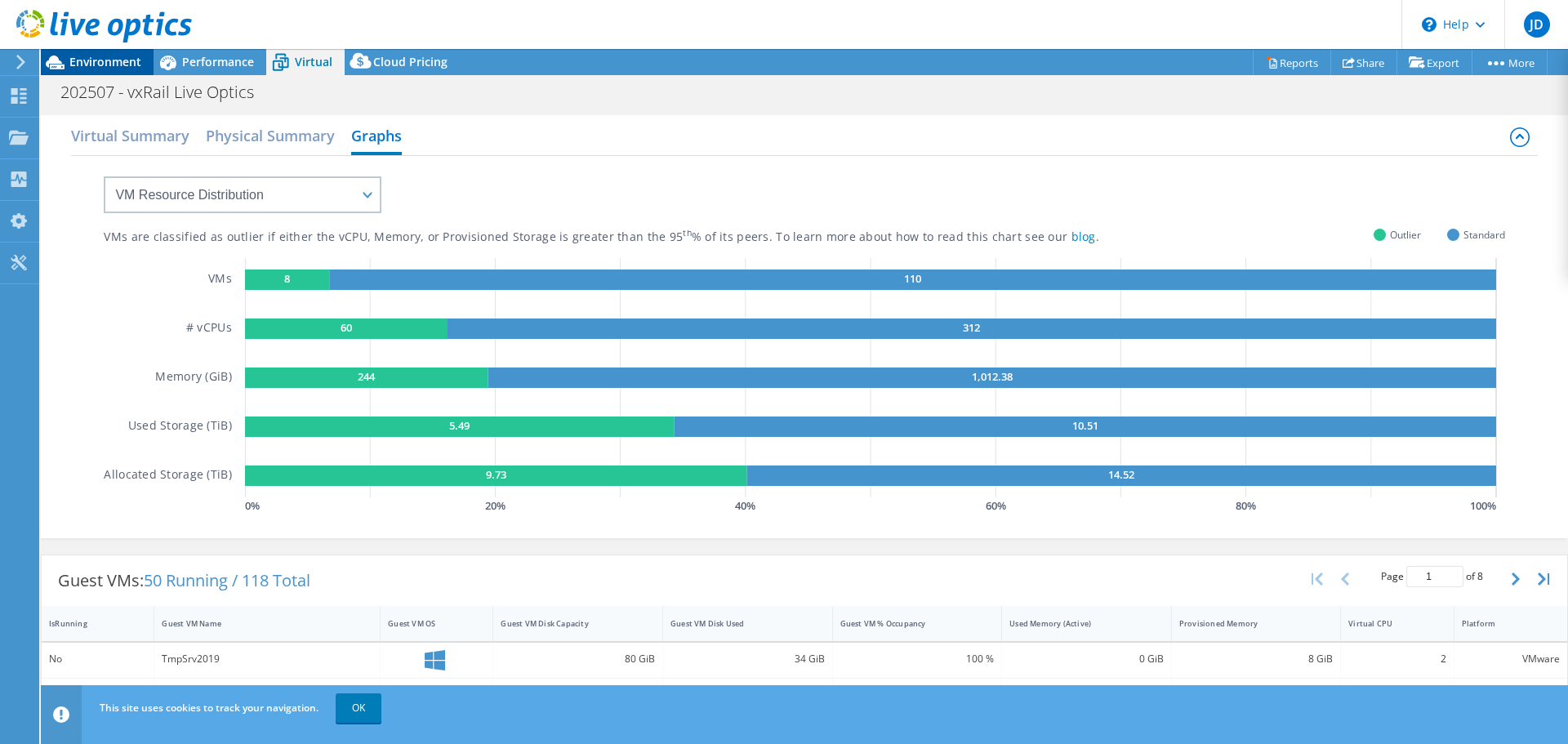
click at [86, 61] on span "Environment" at bounding box center [105, 62] width 72 height 16
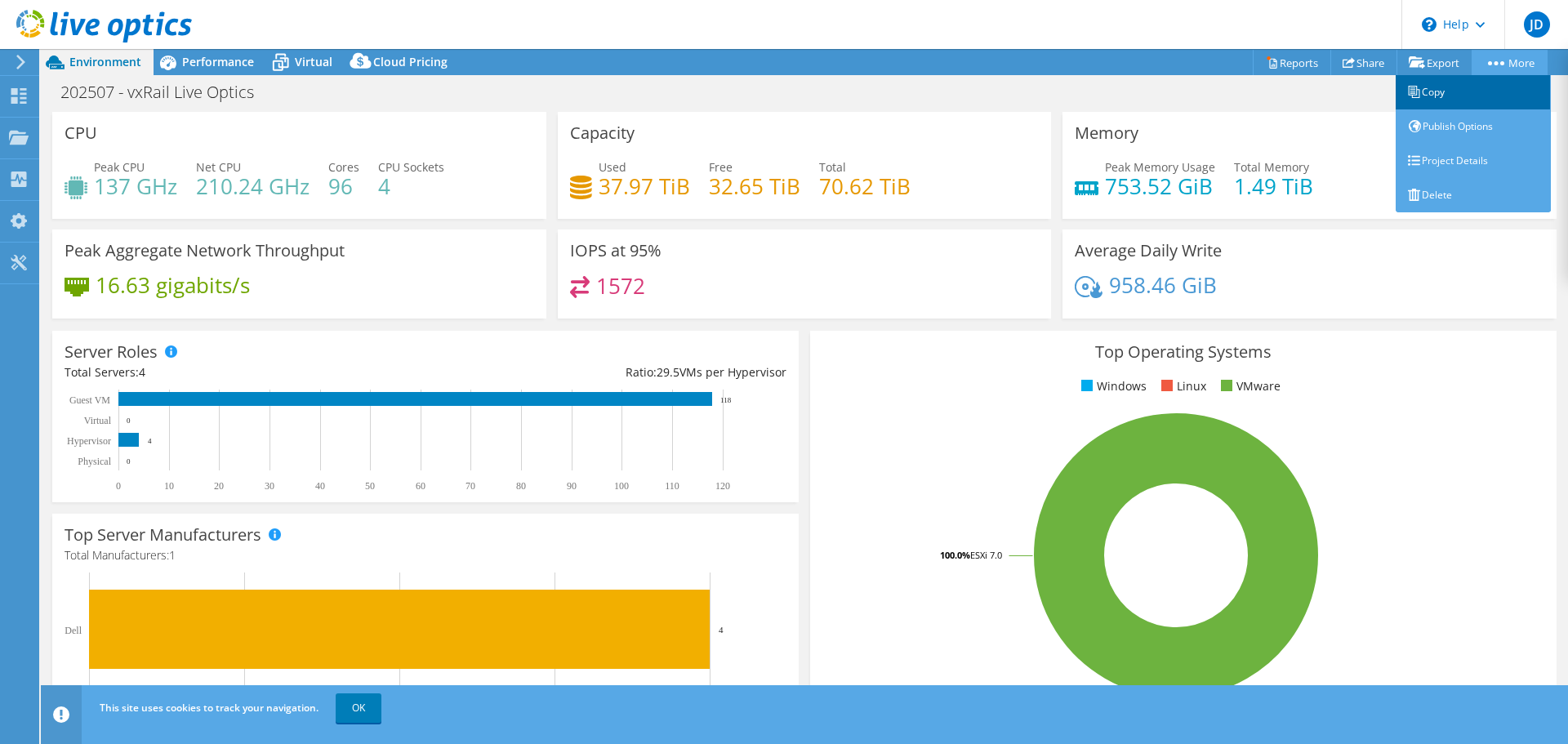
click at [1505, 93] on link "Copy" at bounding box center [1474, 92] width 155 height 34
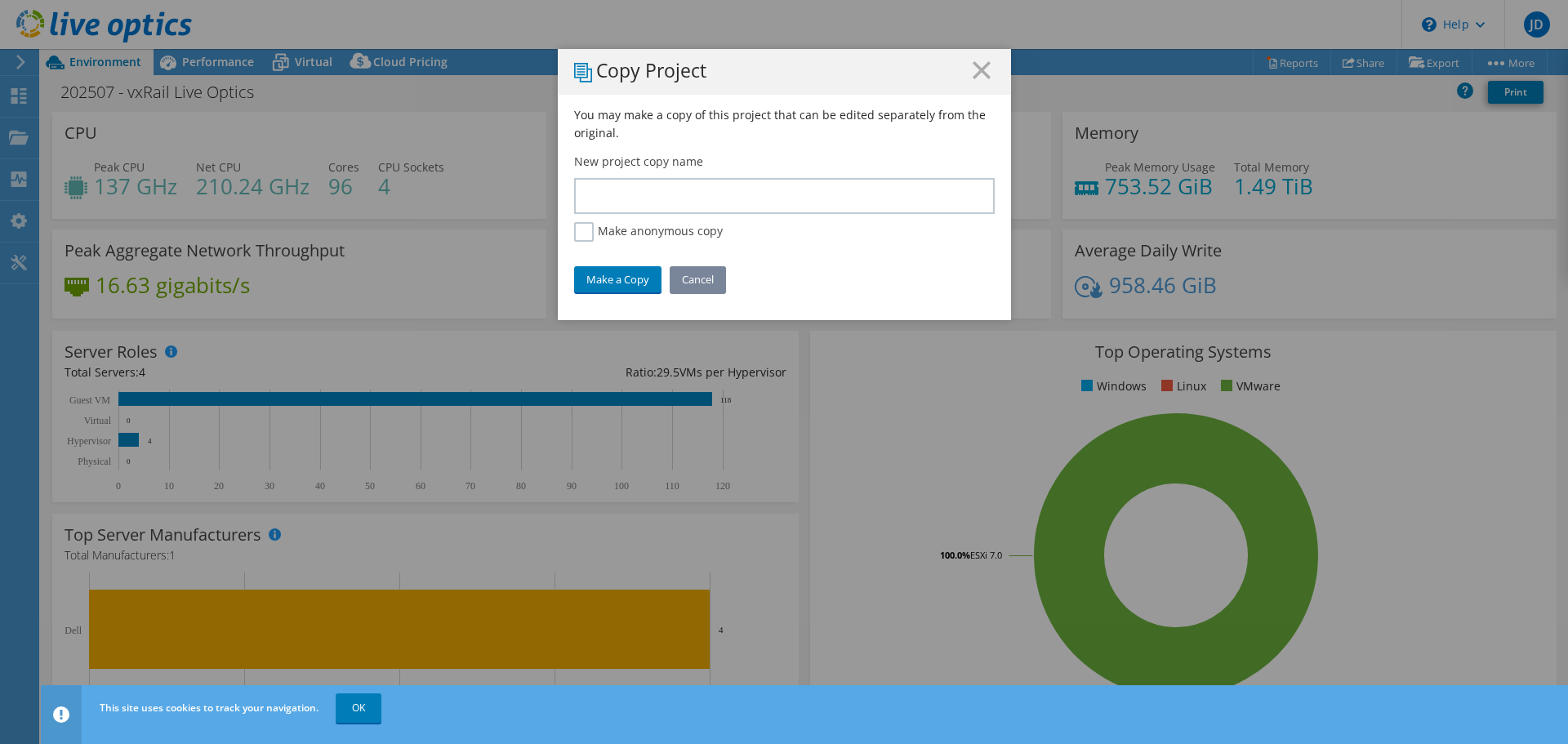
click at [686, 277] on link "Cancel" at bounding box center [698, 279] width 57 height 26
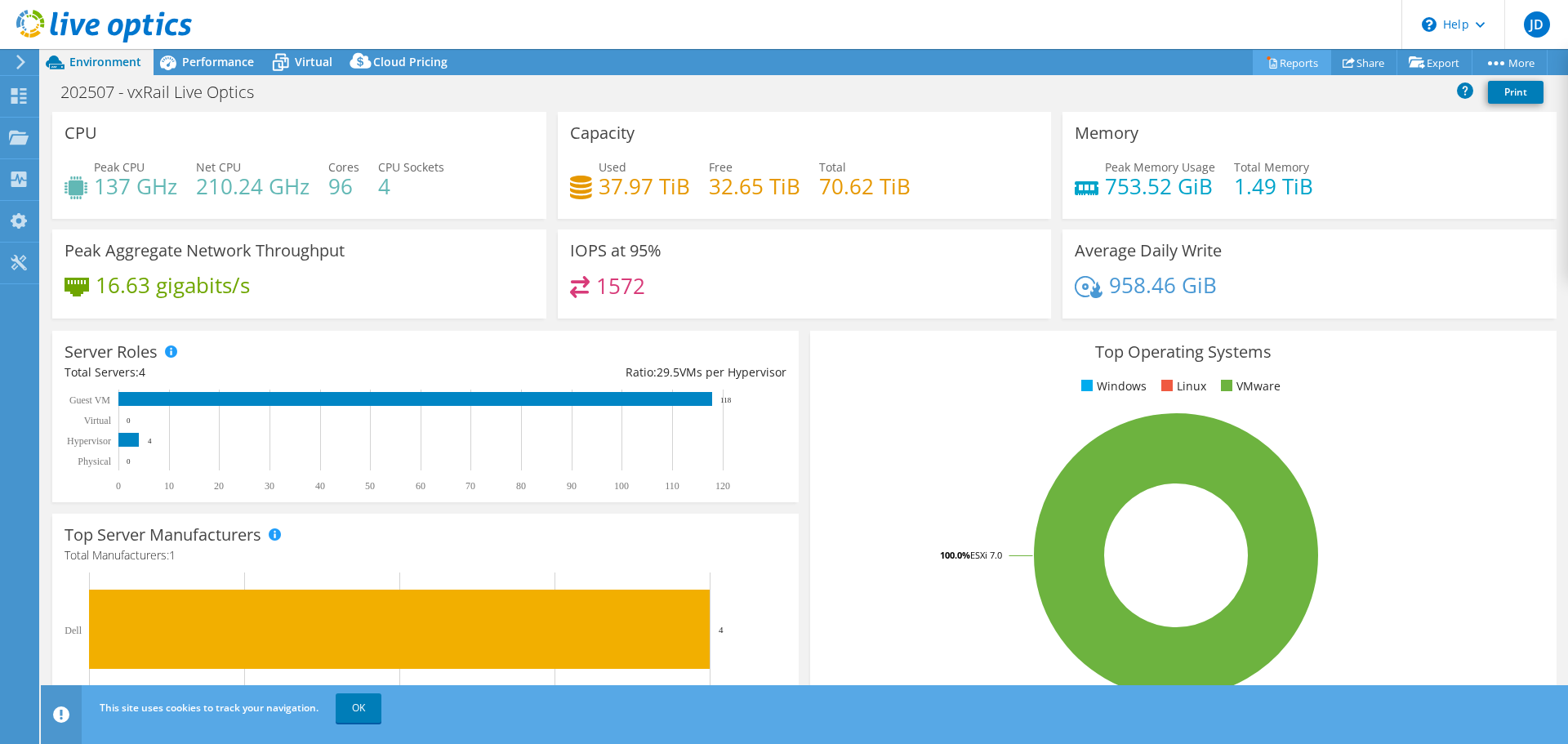
click at [1288, 73] on link "Reports" at bounding box center [1292, 63] width 78 height 25
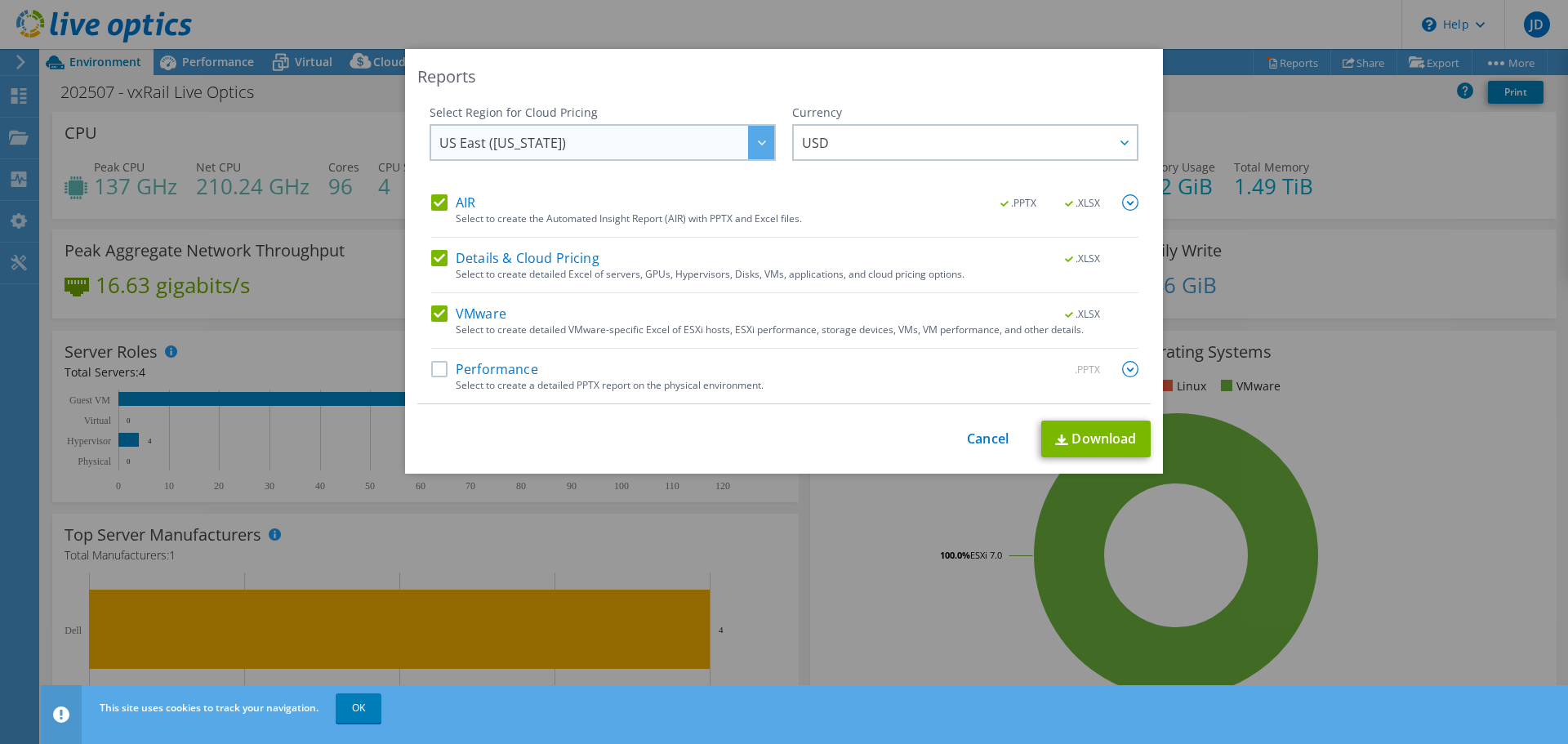
click at [715, 153] on span "US East ([US_STATE])" at bounding box center [607, 143] width 335 height 33
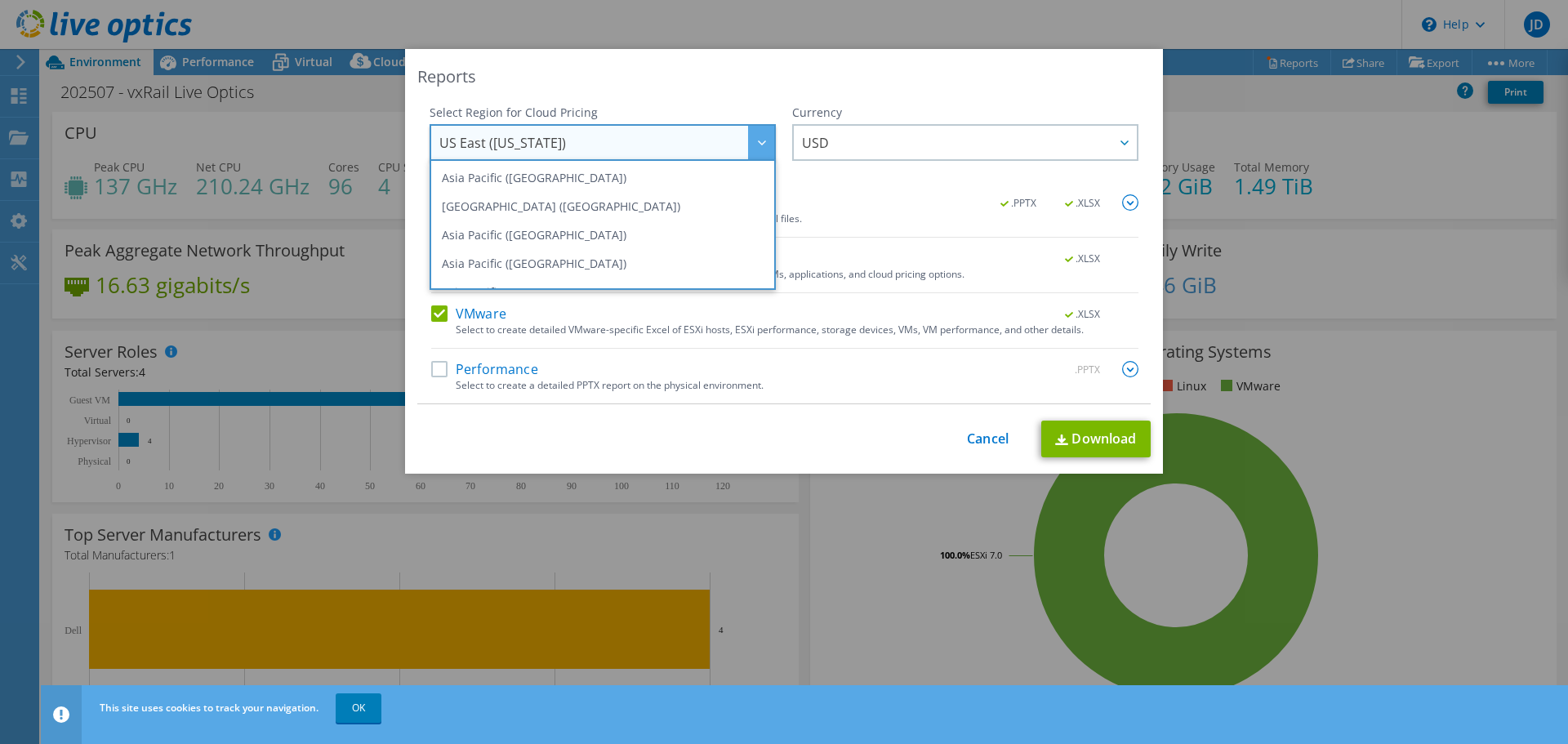
click at [840, 191] on div "Currency ARS AUD BRL CAD CHF CLP CNY DKK EUR GBP HKD HUF INR JPY MXN MYR NOK NZ…" at bounding box center [965, 149] width 346 height 90
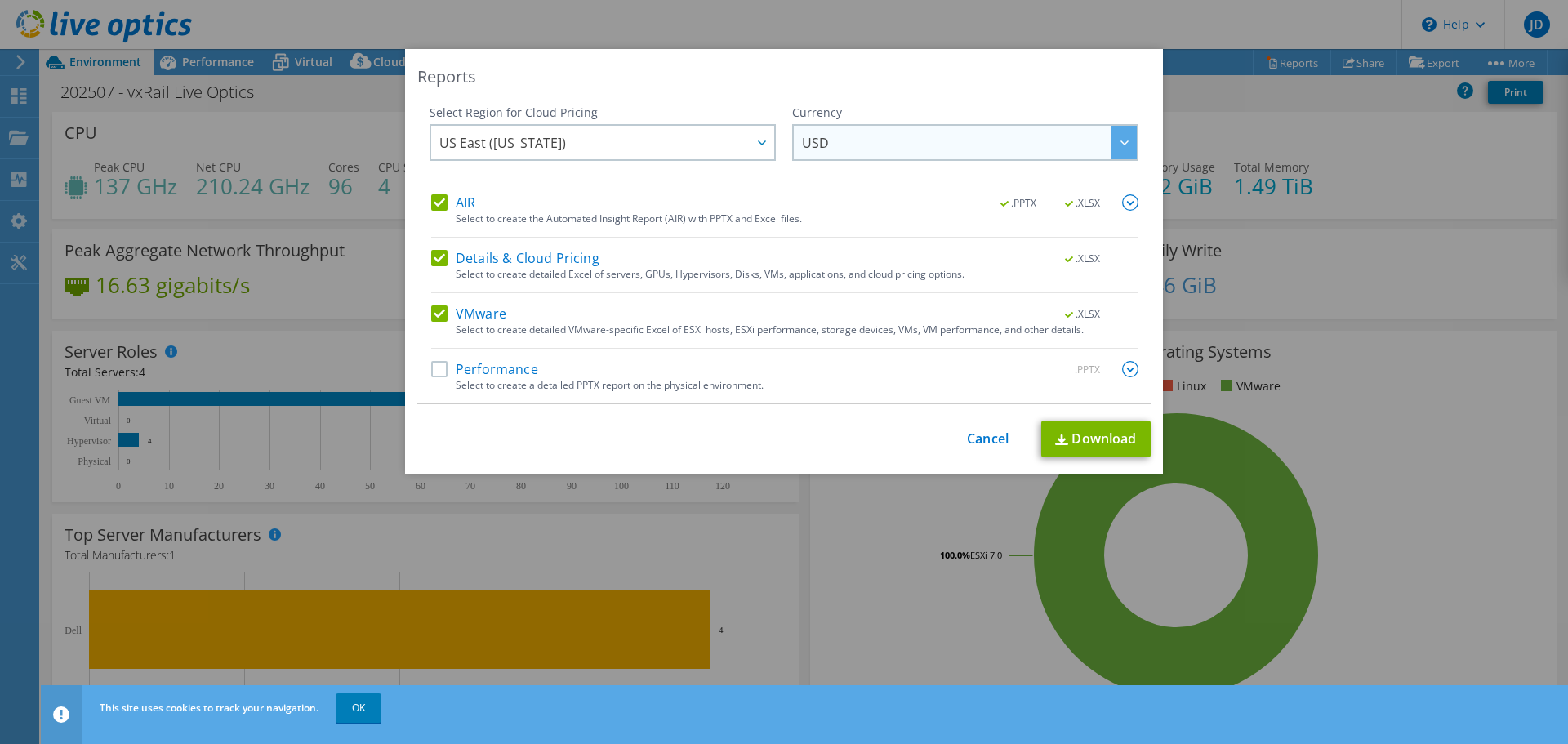
click at [852, 142] on span "USD" at bounding box center [970, 143] width 335 height 33
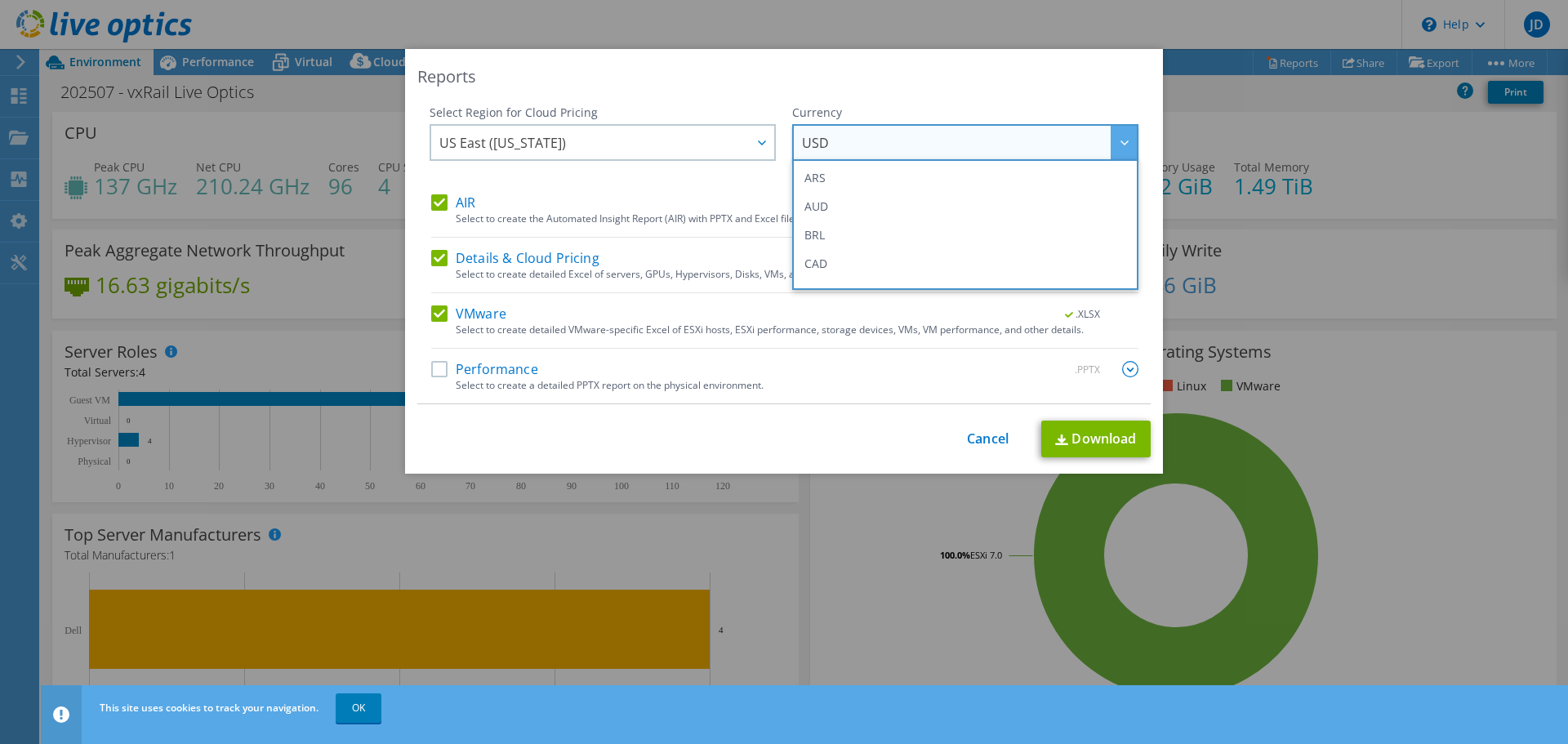
click at [747, 178] on div "Select Region for Cloud Pricing Asia Pacific ([GEOGRAPHIC_DATA]) [GEOGRAPHIC_DA…" at bounding box center [602, 149] width 346 height 90
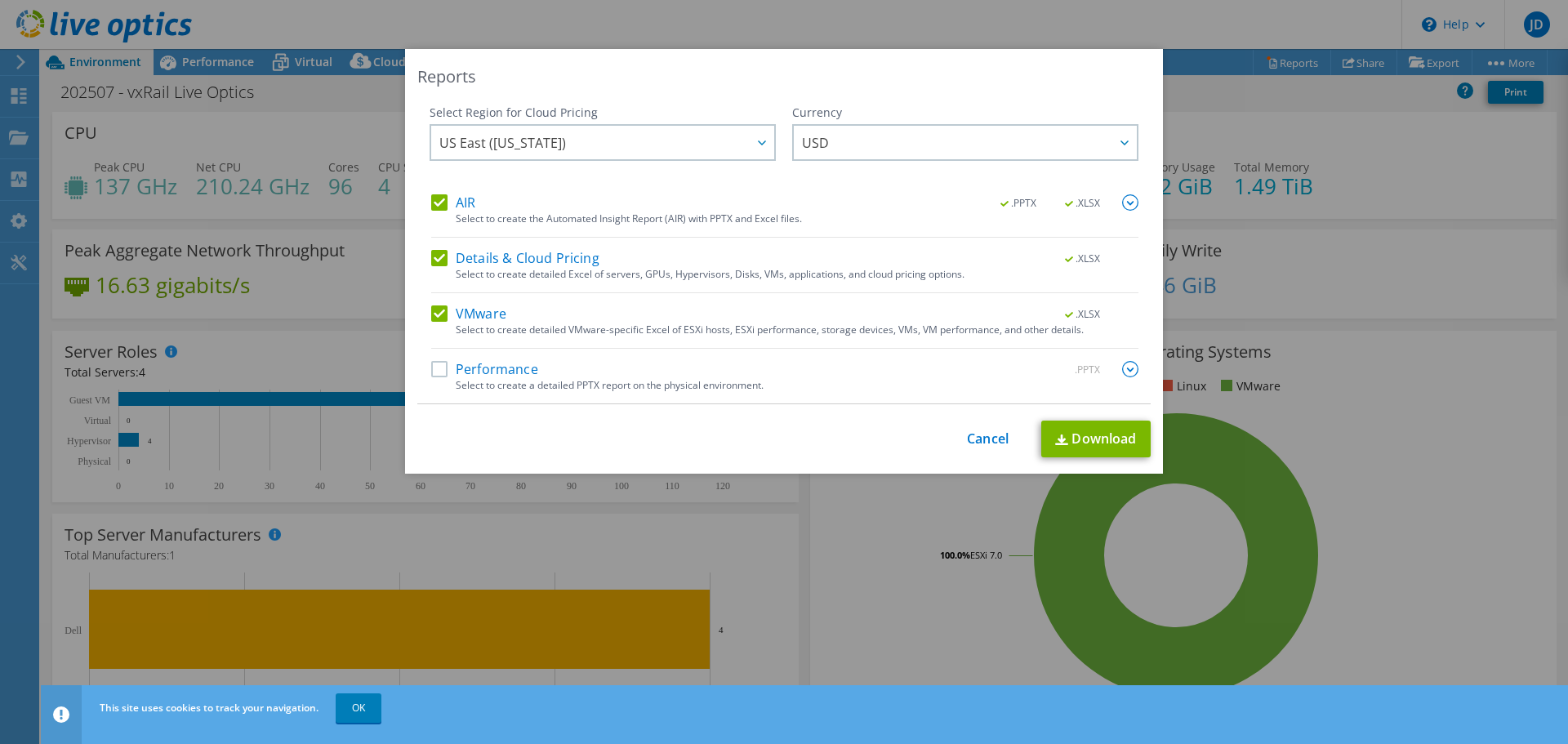
click at [437, 260] on label "Details & Cloud Pricing" at bounding box center [515, 259] width 168 height 17
click at [0, 0] on input "Details & Cloud Pricing" at bounding box center [0, 0] width 0 height 0
click at [1124, 203] on img at bounding box center [1131, 203] width 17 height 17
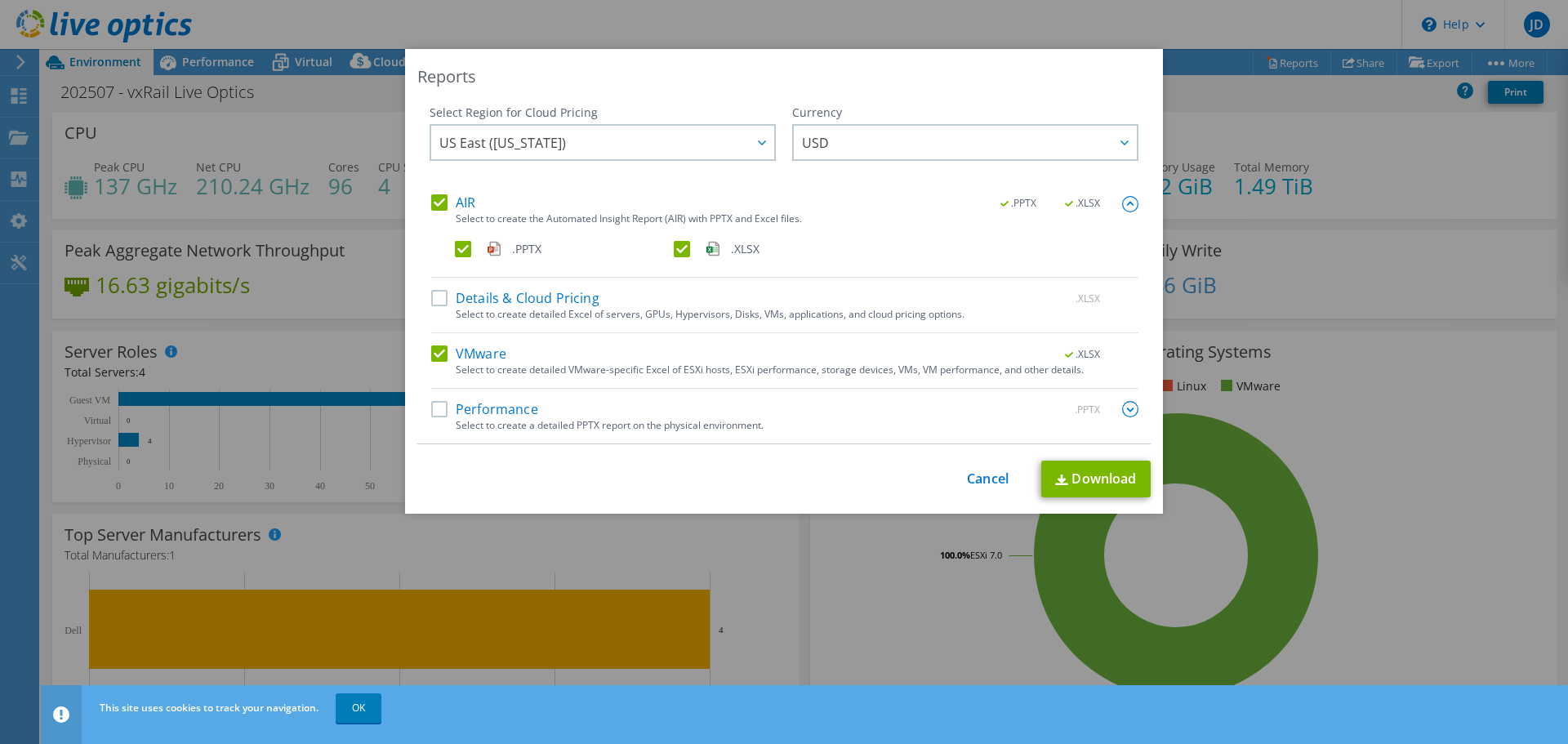
click at [455, 244] on label ".PPTX" at bounding box center [563, 249] width 216 height 17
click at [0, 0] on input ".PPTX" at bounding box center [0, 0] width 0 height 0
click at [455, 249] on label ".PPTX" at bounding box center [563, 249] width 216 height 17
click at [0, 0] on input ".PPTX" at bounding box center [0, 0] width 0 height 0
click at [1094, 491] on link "Download" at bounding box center [1096, 479] width 109 height 37
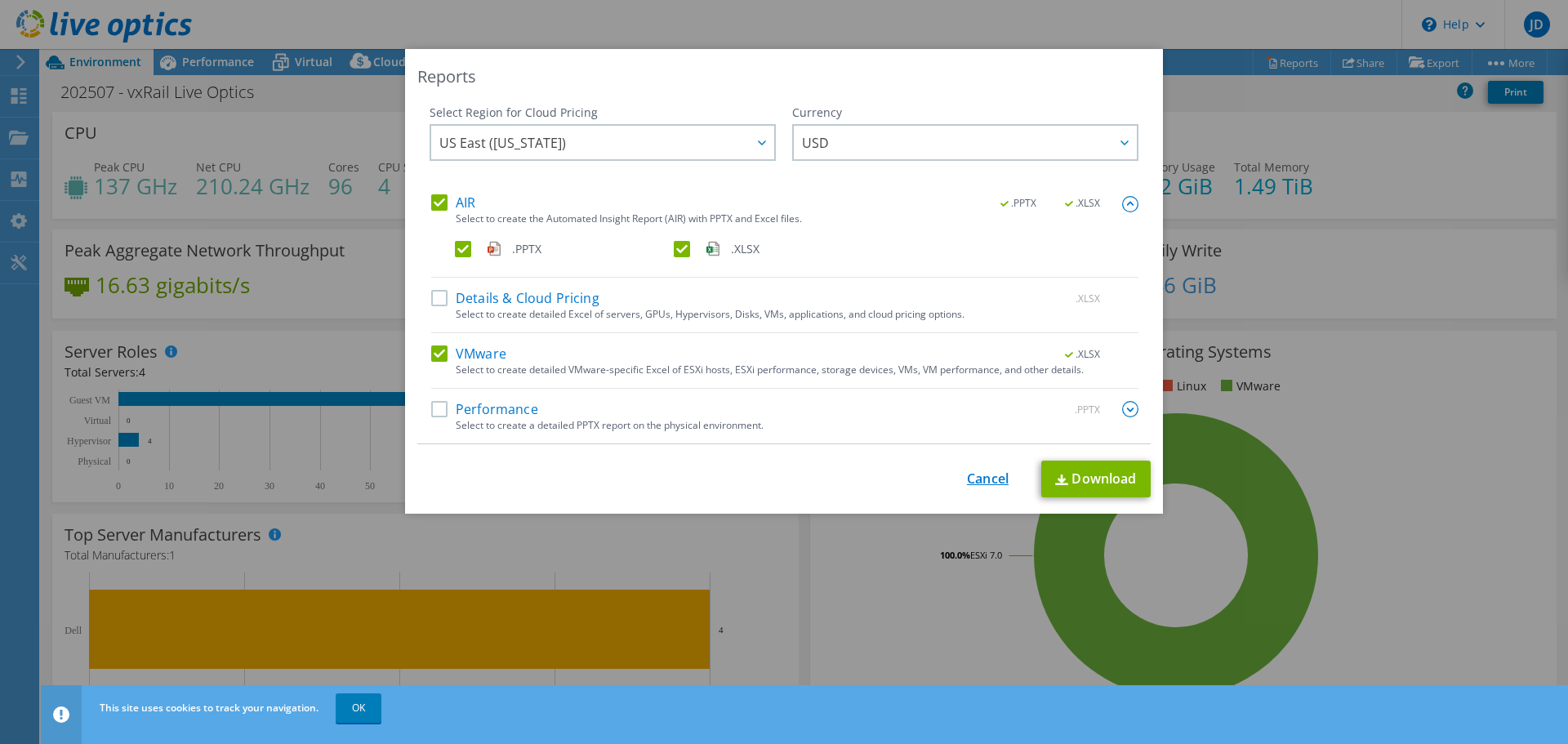
click at [971, 482] on link "Cancel" at bounding box center [988, 479] width 42 height 16
